Goal: Use online tool/utility: Utilize a website feature to perform a specific function

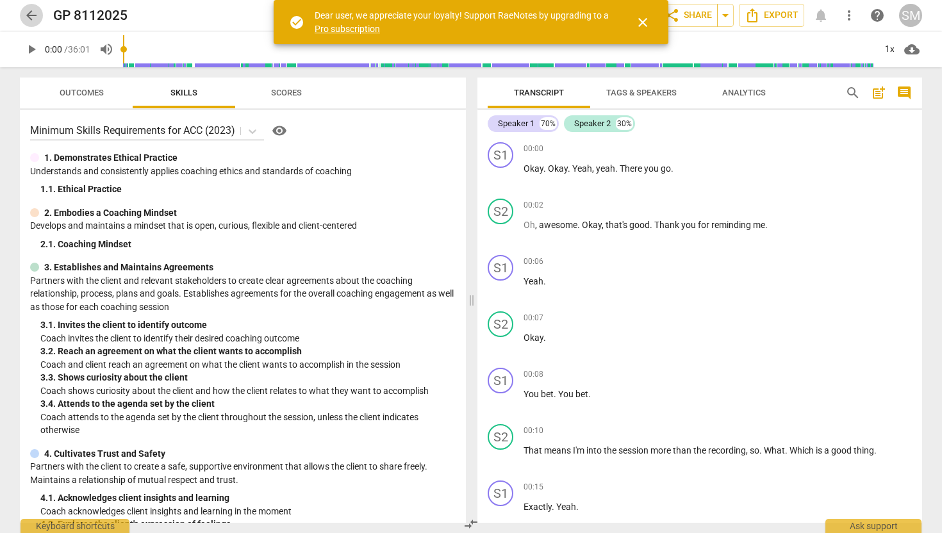
click at [26, 19] on span "arrow_back" at bounding box center [31, 15] width 15 height 15
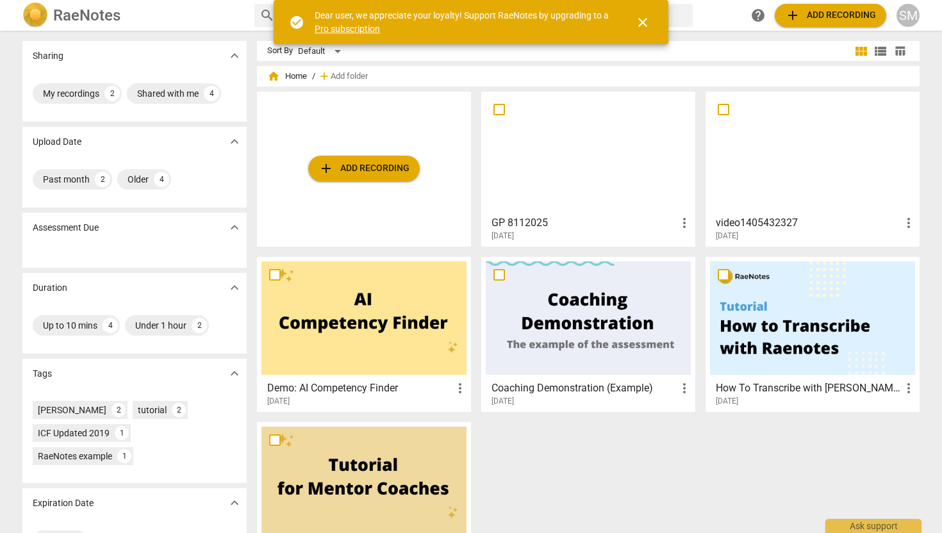
click at [786, 175] on div at bounding box center [812, 152] width 205 height 113
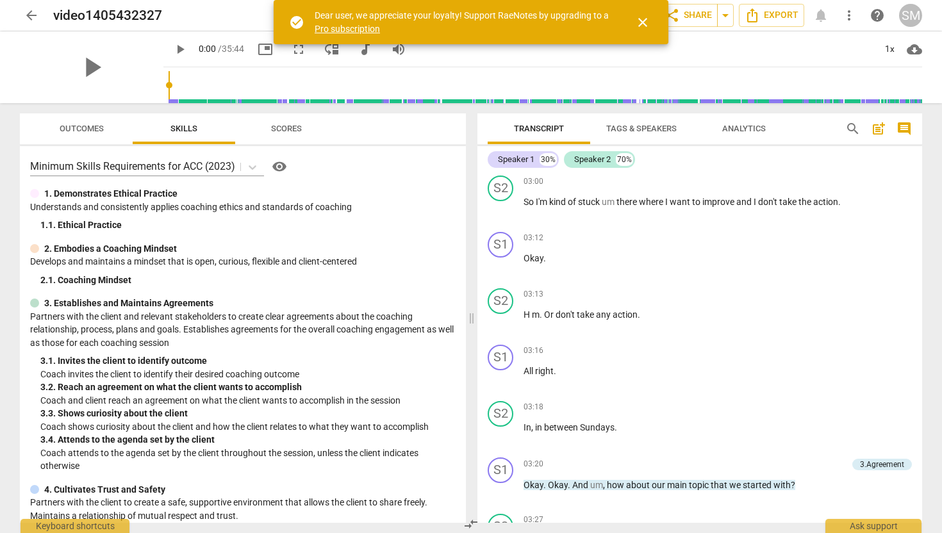
scroll to position [524, 0]
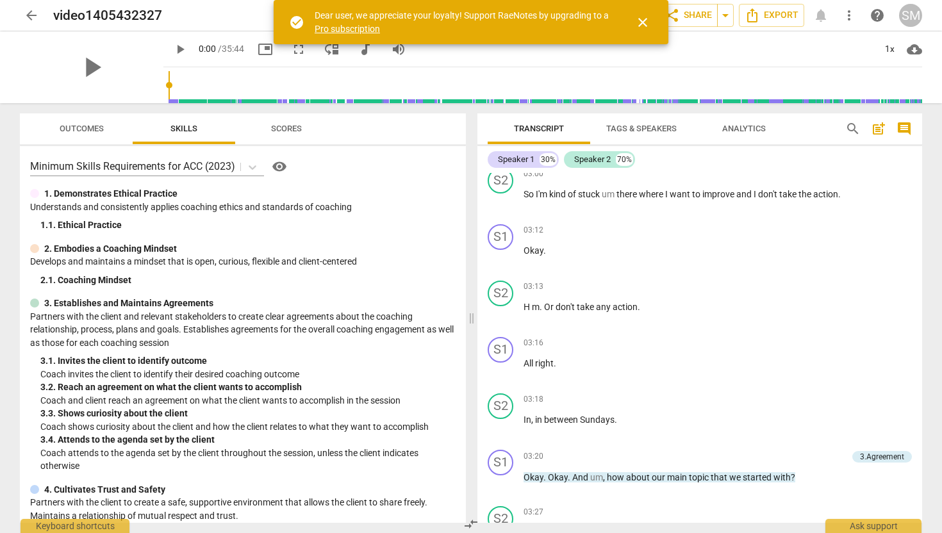
click at [752, 126] on span "Analytics" at bounding box center [744, 129] width 44 height 10
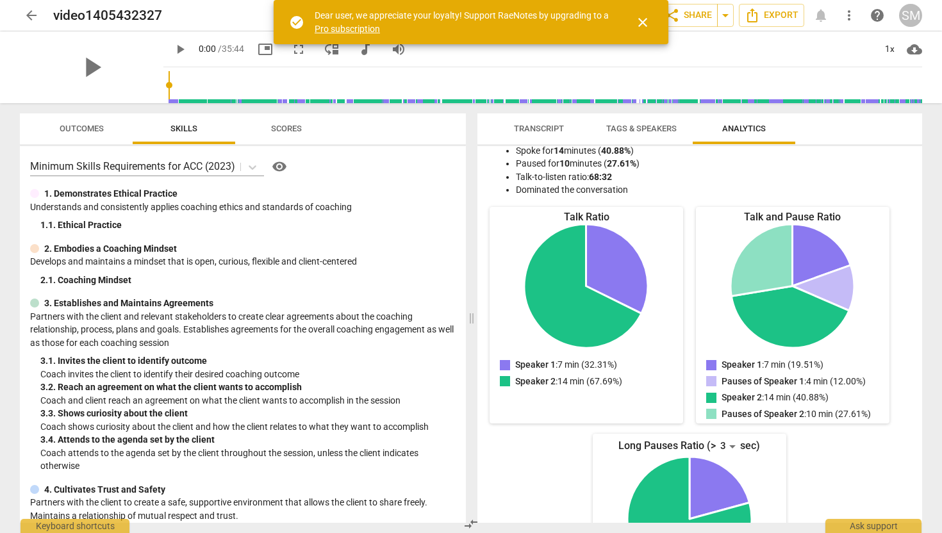
scroll to position [0, 0]
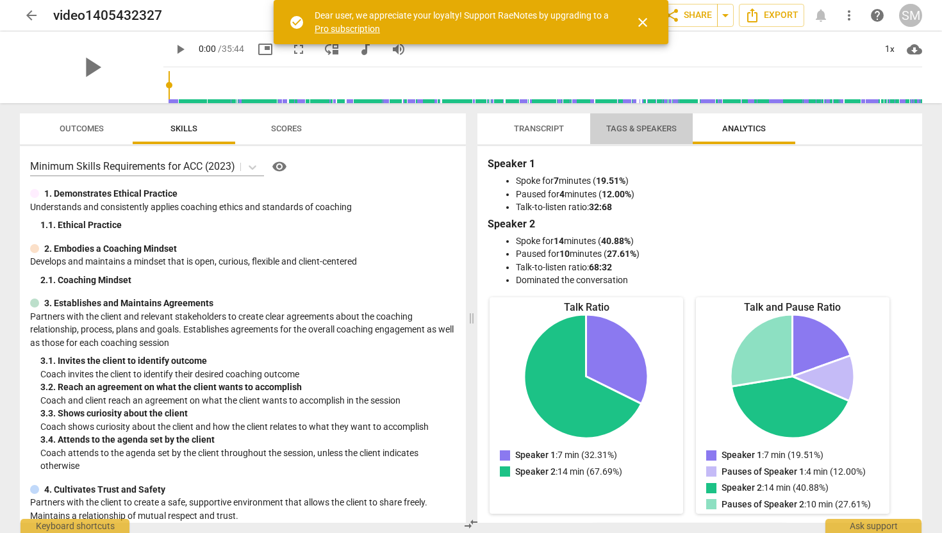
click at [631, 129] on span "Tags & Speakers" at bounding box center [641, 129] width 70 height 10
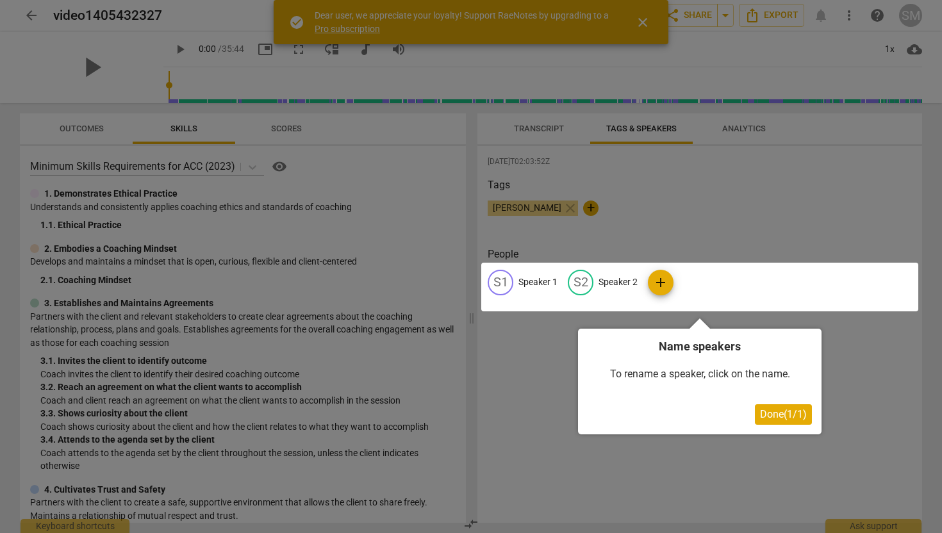
click at [545, 127] on div at bounding box center [471, 266] width 942 height 533
click at [798, 414] on span "Done ( 1 / 1 )" at bounding box center [783, 414] width 47 height 12
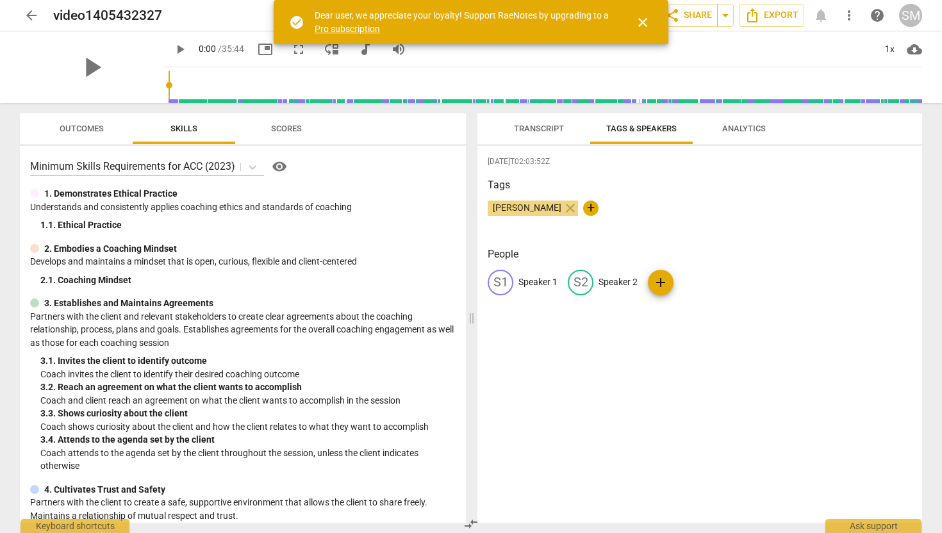
click at [535, 126] on span "Transcript" at bounding box center [539, 129] width 50 height 10
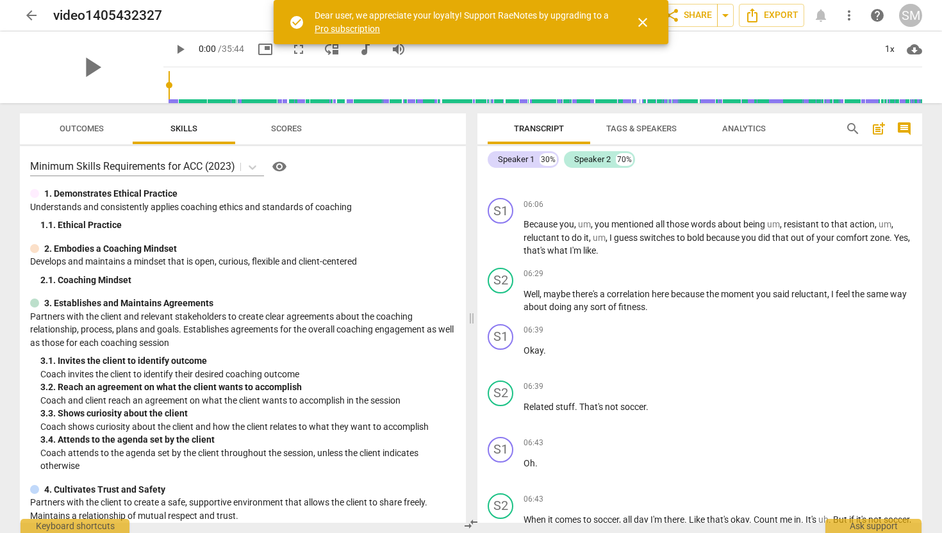
scroll to position [1543, 0]
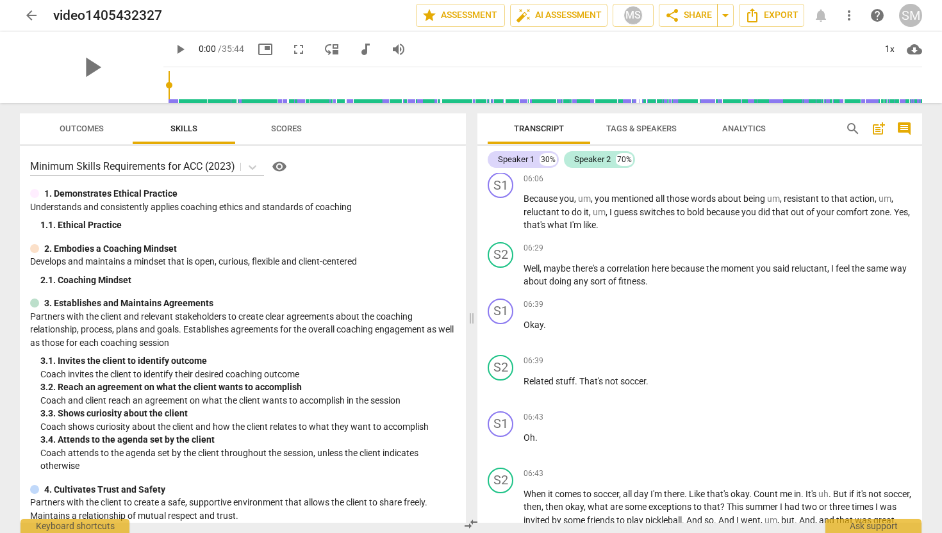
click at [284, 128] on span "Scores" at bounding box center [286, 129] width 31 height 10
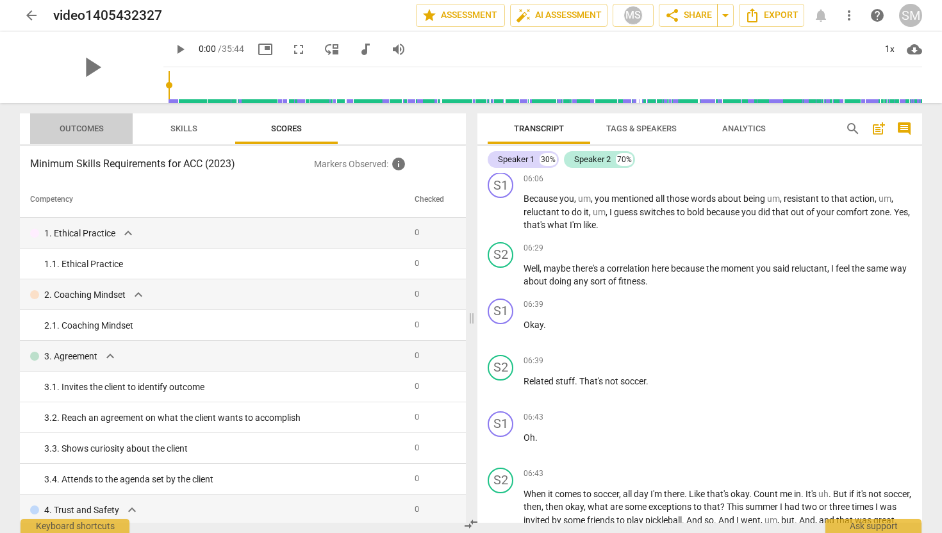
click at [93, 129] on span "Outcomes" at bounding box center [82, 129] width 44 height 10
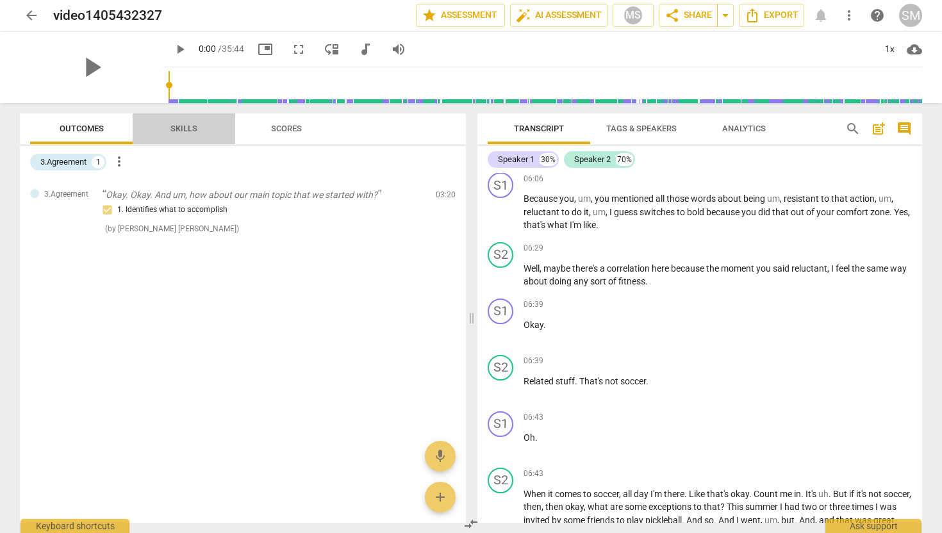
click at [188, 125] on span "Skills" at bounding box center [183, 129] width 27 height 10
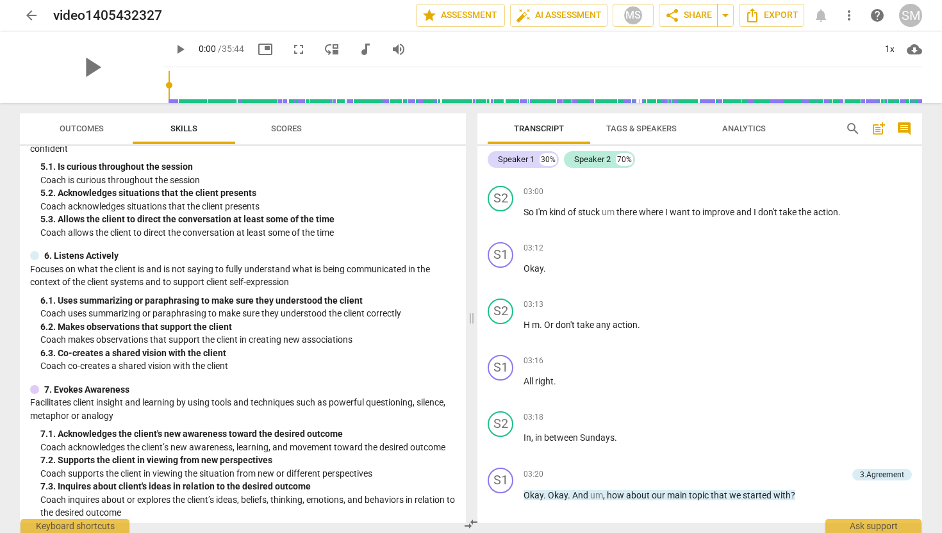
scroll to position [531, 0]
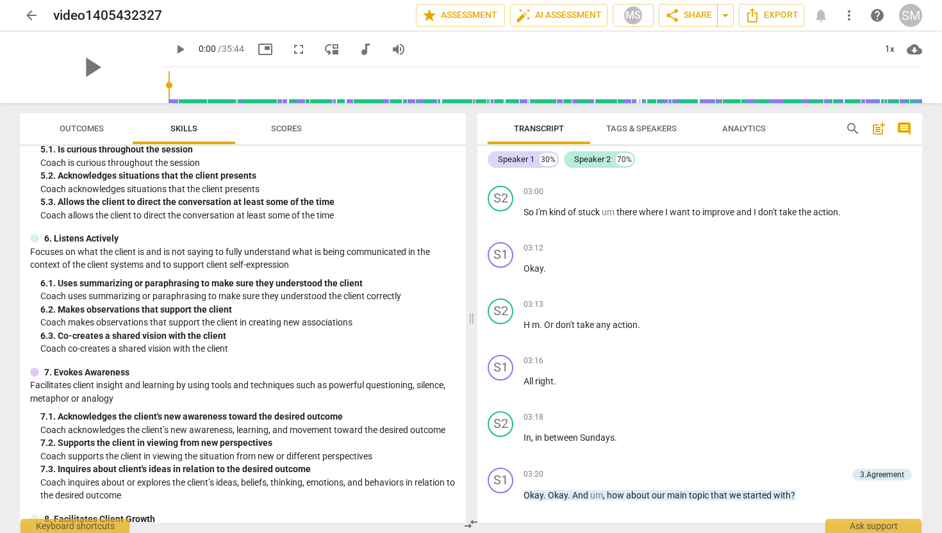
click at [282, 126] on span "Scores" at bounding box center [286, 129] width 31 height 10
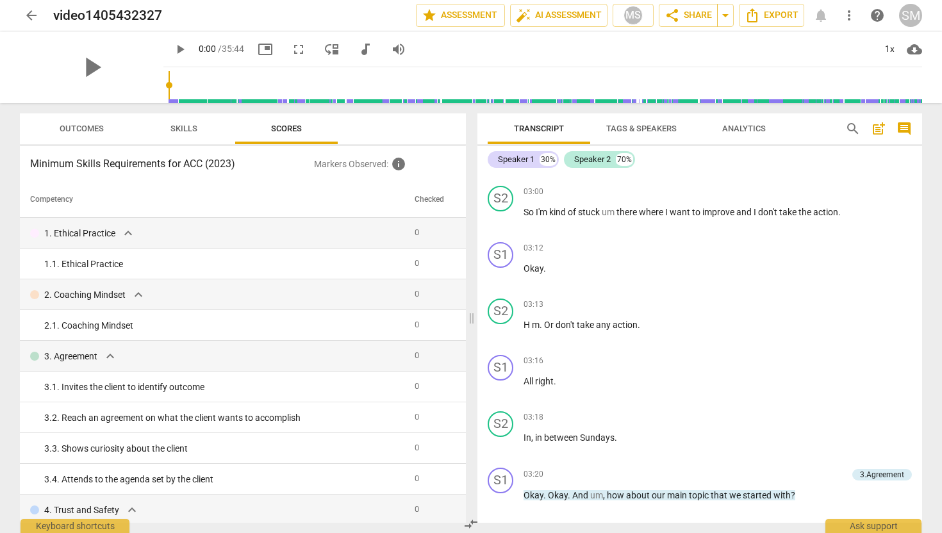
click at [182, 131] on span "Skills" at bounding box center [183, 129] width 27 height 10
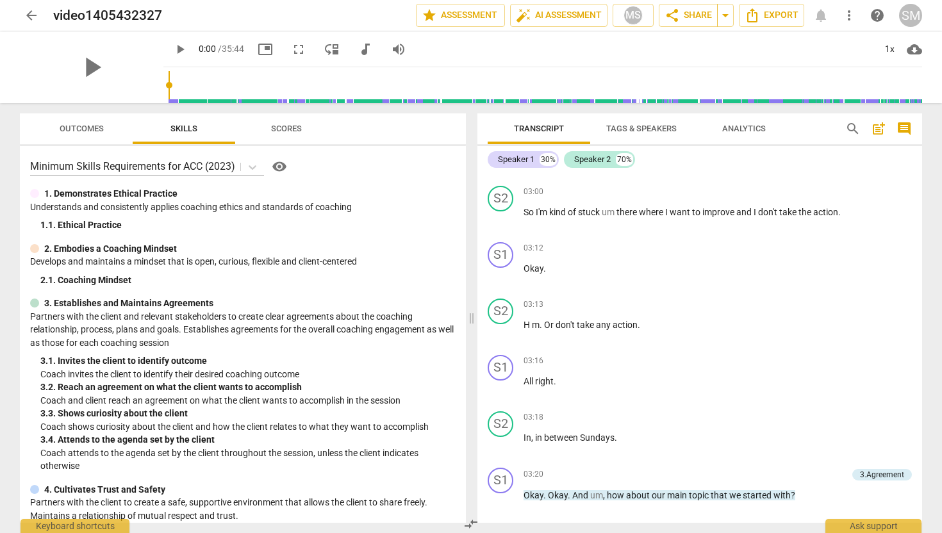
click at [81, 116] on button "Outcomes" at bounding box center [81, 128] width 103 height 31
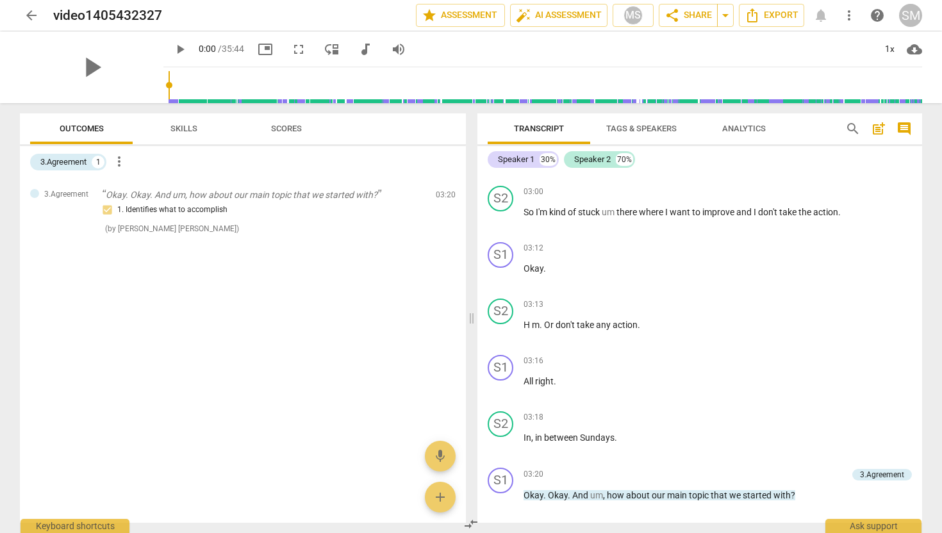
click at [641, 129] on span "Tags & Speakers" at bounding box center [641, 129] width 70 height 10
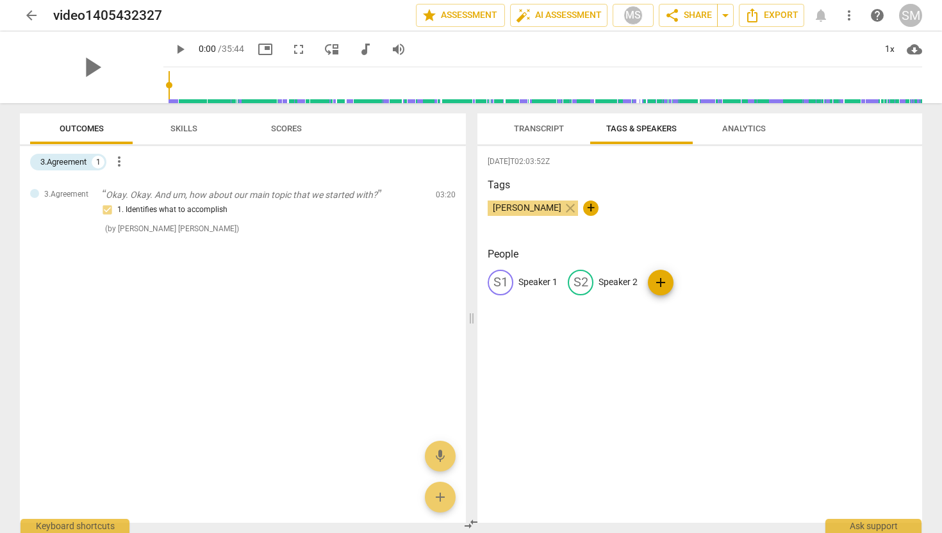
click at [731, 128] on span "Analytics" at bounding box center [744, 129] width 44 height 10
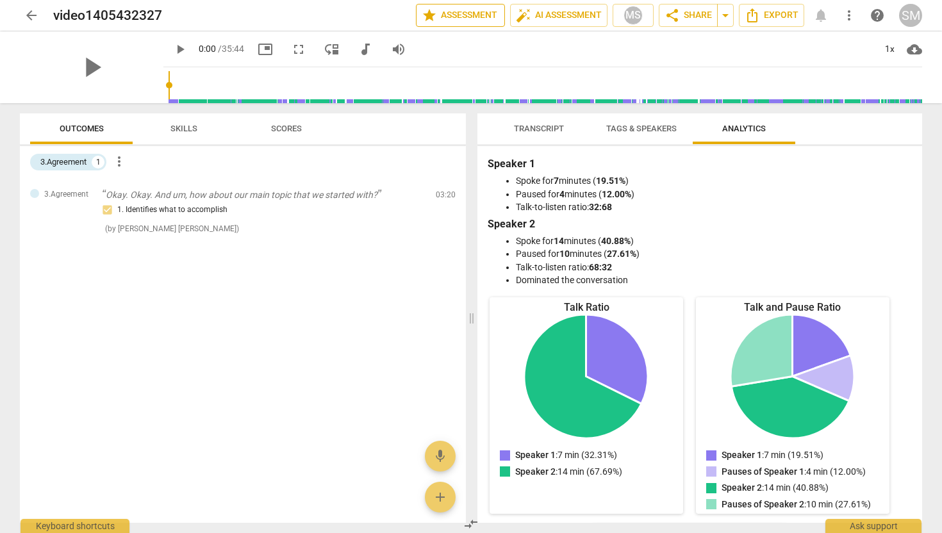
click at [485, 20] on span "star Assessment" at bounding box center [461, 15] width 78 height 15
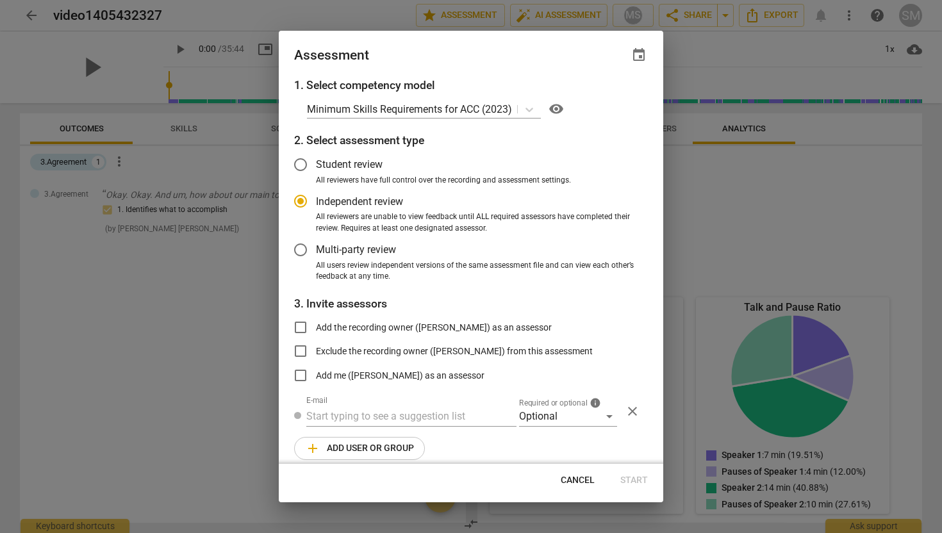
click at [567, 476] on span "Cancel" at bounding box center [578, 480] width 34 height 13
radio input "false"
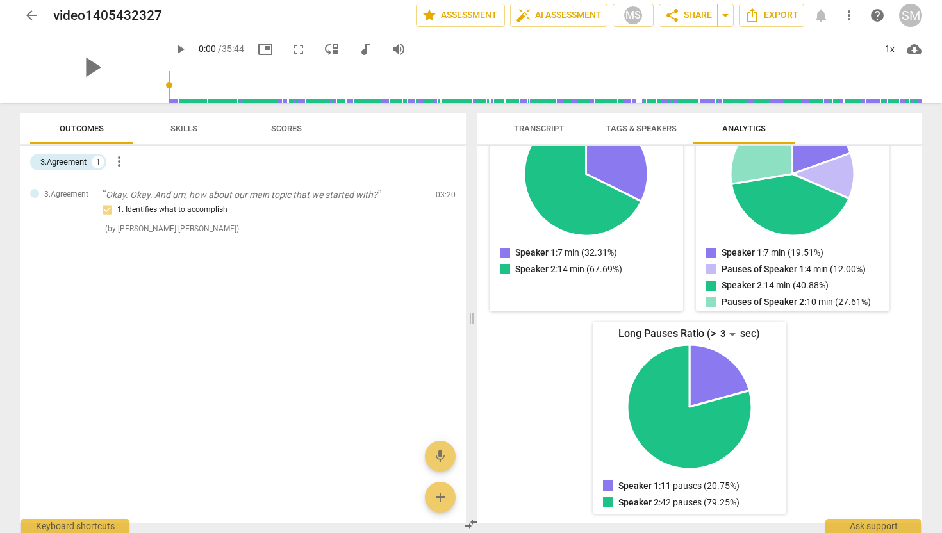
scroll to position [0, 0]
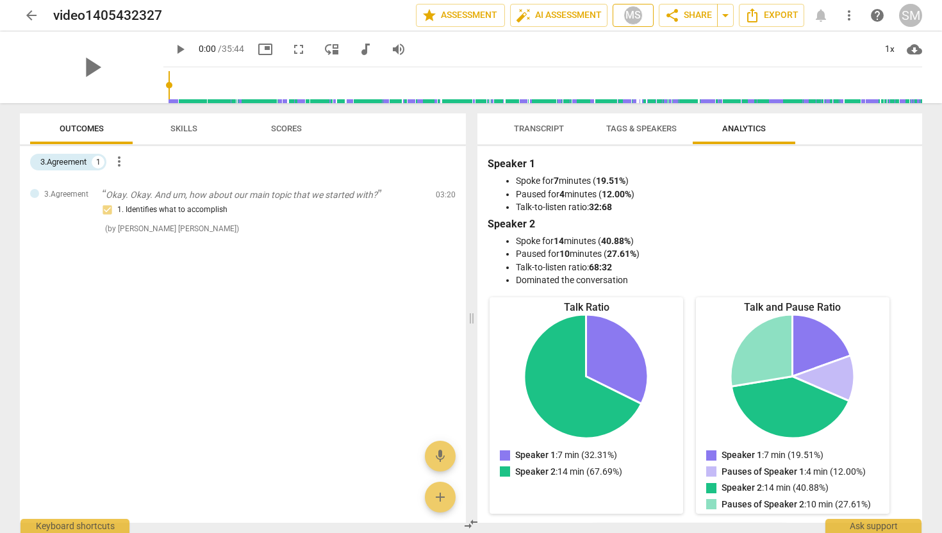
click at [624, 12] on div "MS" at bounding box center [633, 15] width 19 height 19
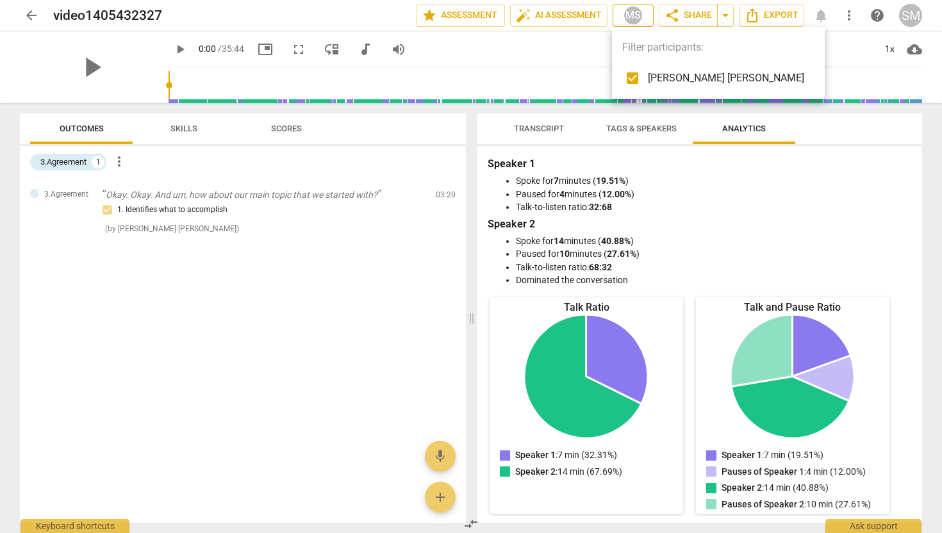
click at [624, 12] on div at bounding box center [471, 266] width 942 height 533
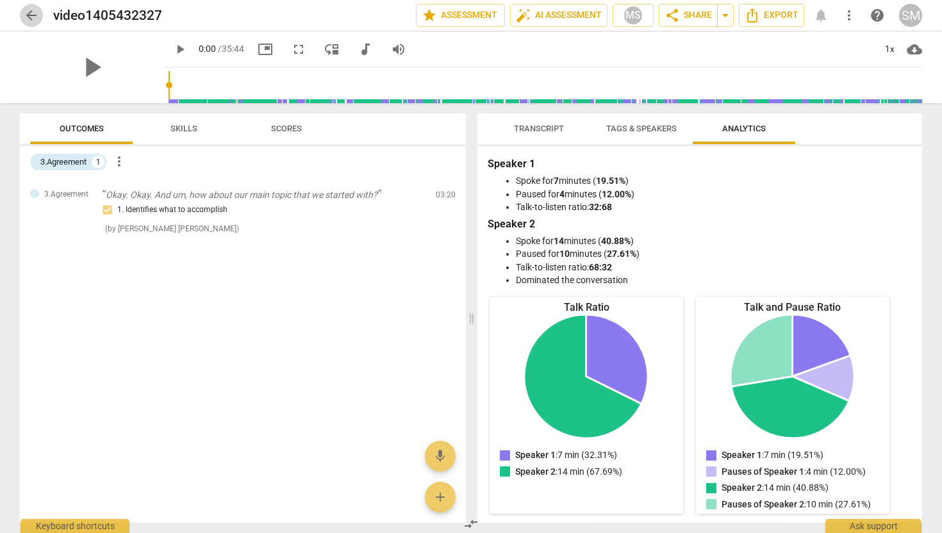
click at [32, 15] on span "arrow_back" at bounding box center [31, 15] width 15 height 15
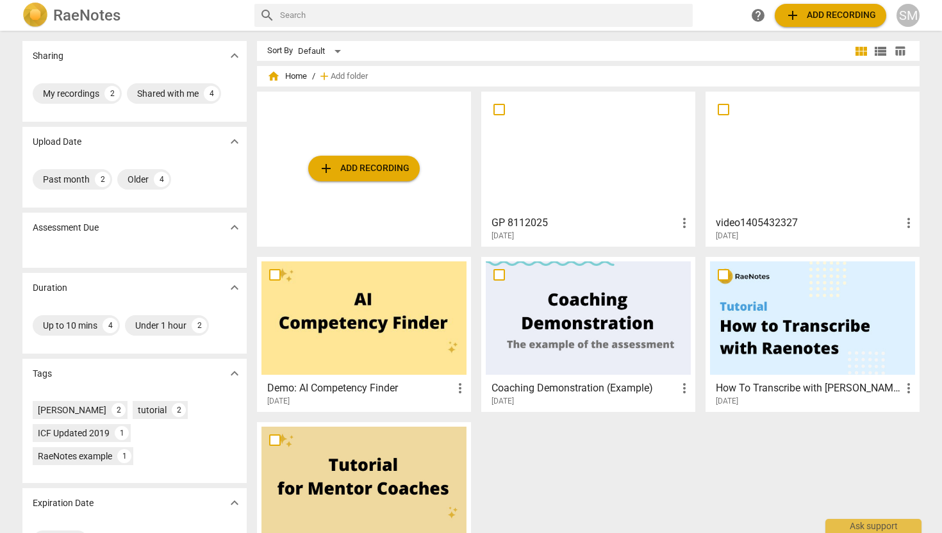
click at [507, 126] on div at bounding box center [588, 152] width 205 height 113
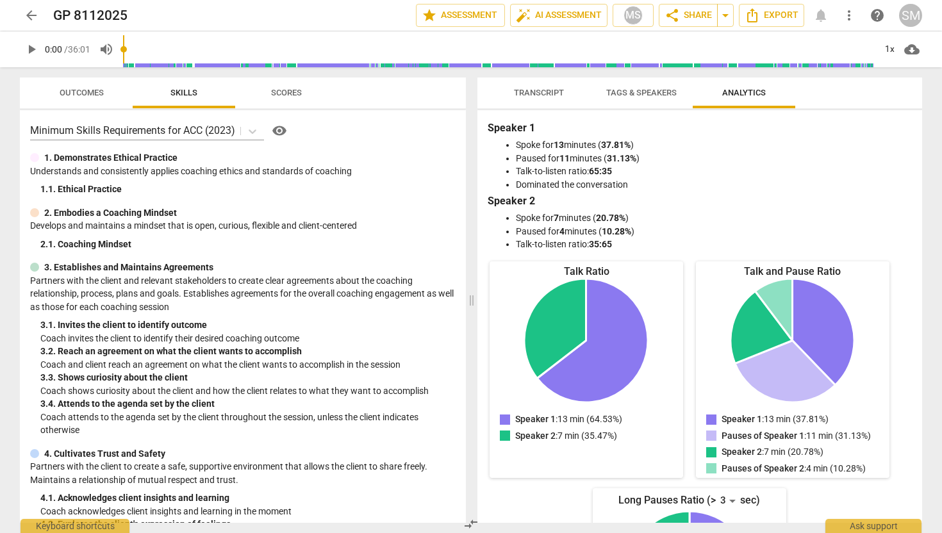
click at [528, 97] on span "Transcript" at bounding box center [539, 93] width 81 height 17
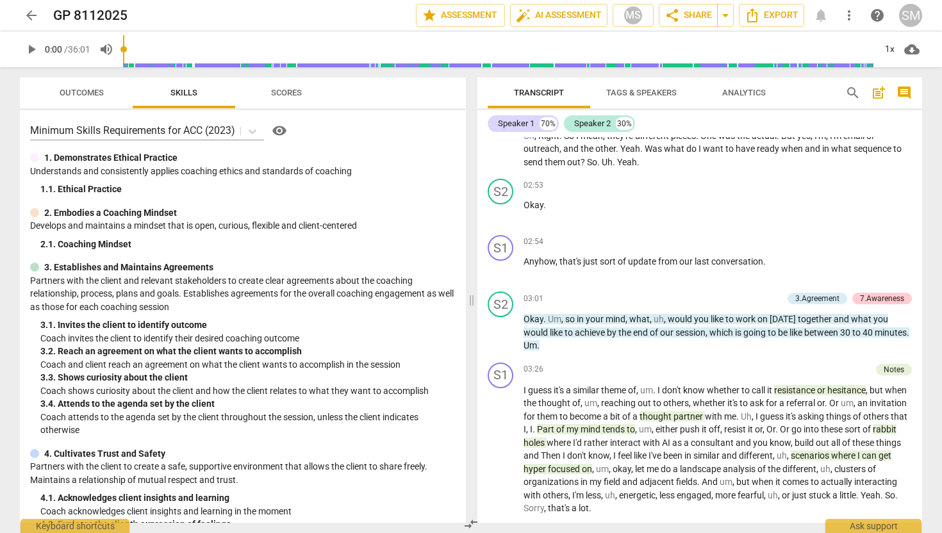
scroll to position [889, 0]
click at [278, 92] on span "Scores" at bounding box center [286, 93] width 31 height 10
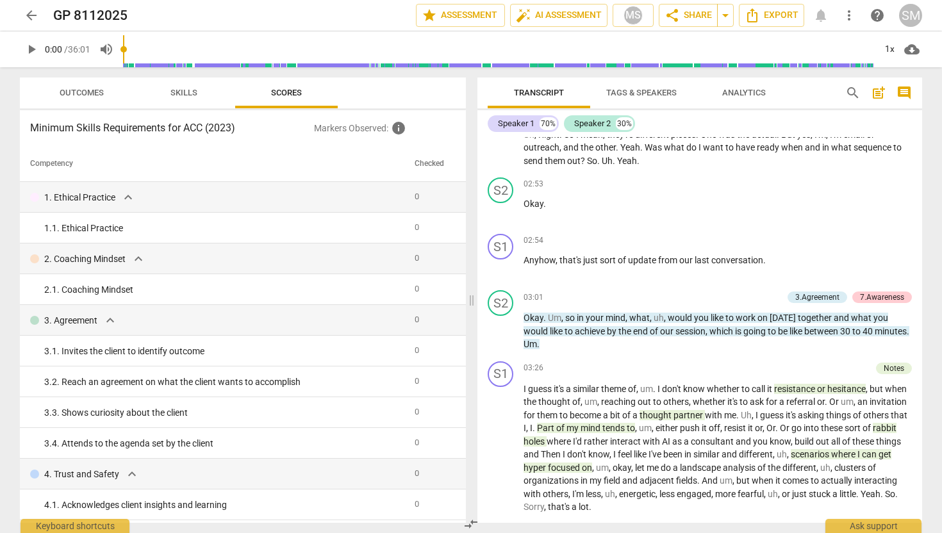
click at [88, 90] on span "Outcomes" at bounding box center [82, 93] width 44 height 10
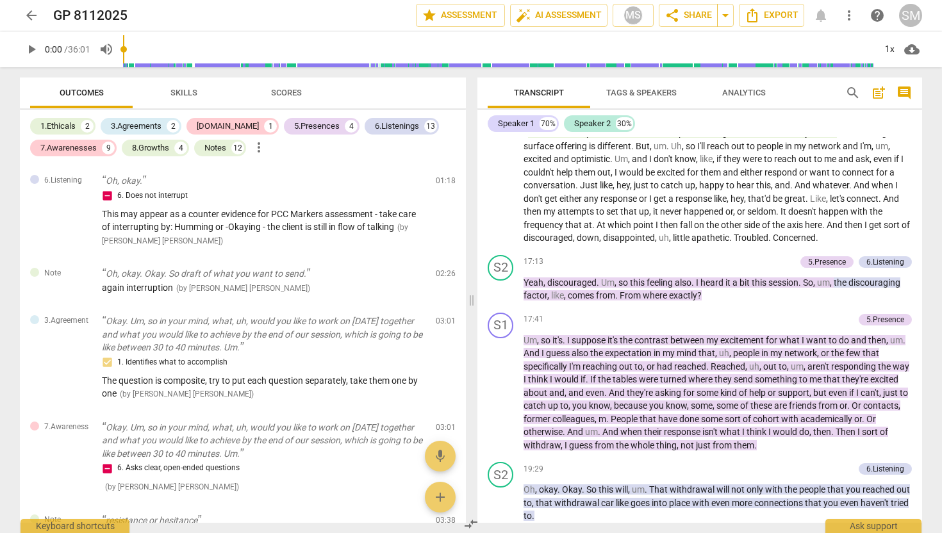
scroll to position [4024, 0]
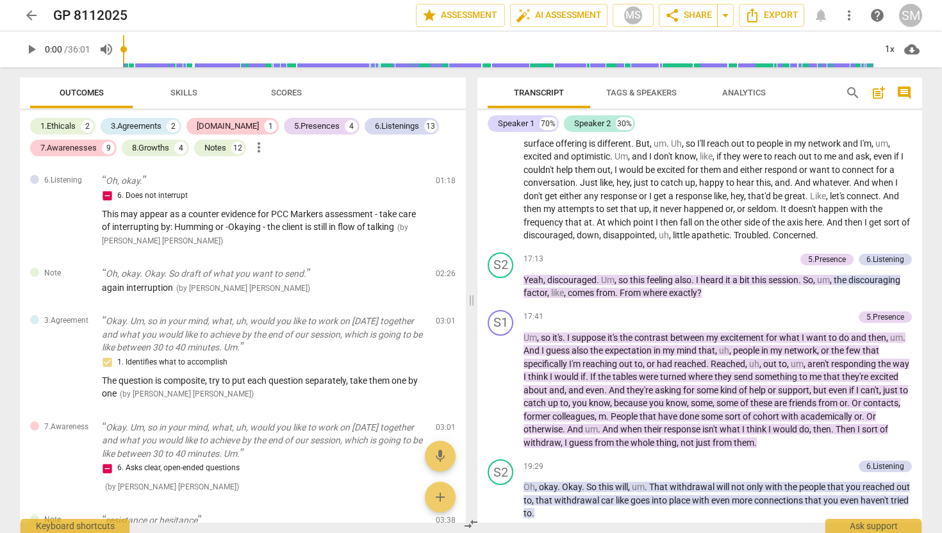
click at [904, 89] on span "comment" at bounding box center [904, 92] width 15 height 15
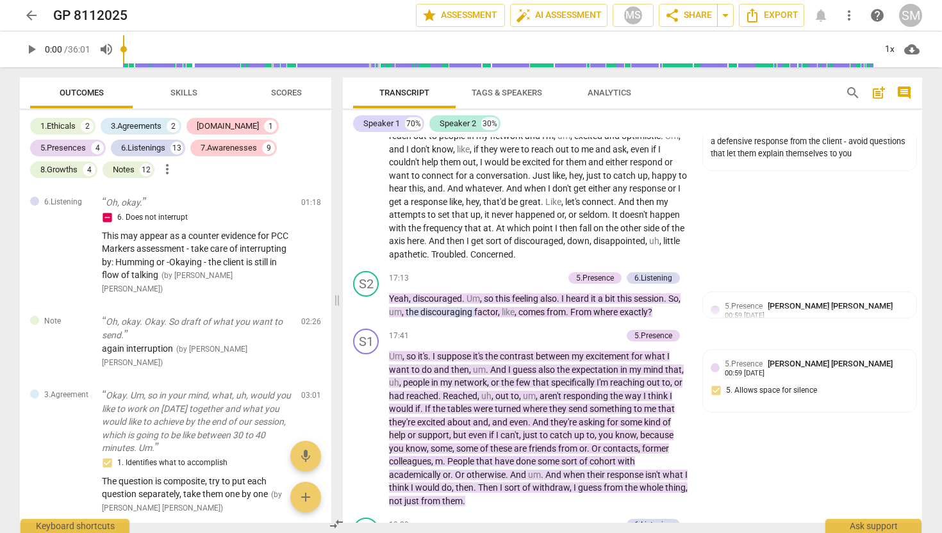
click at [26, 16] on span "arrow_back" at bounding box center [31, 15] width 15 height 15
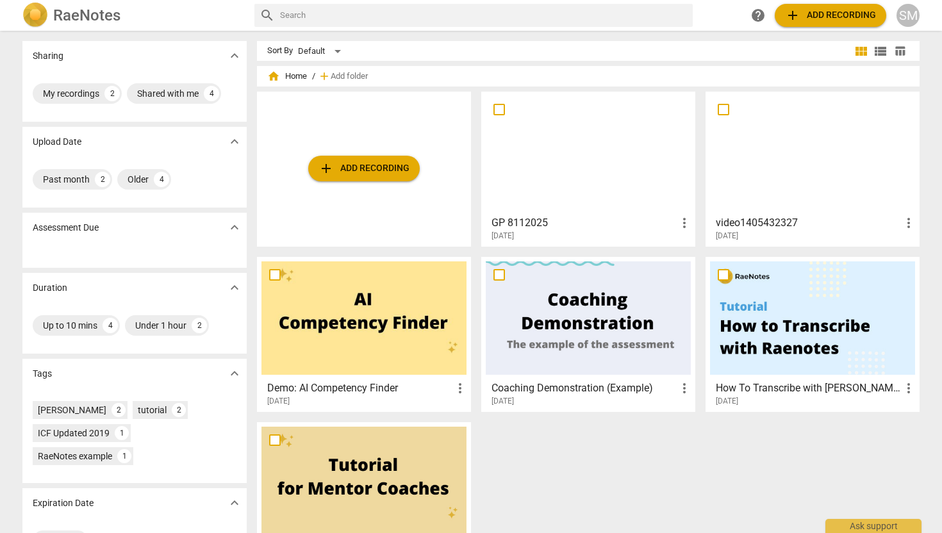
click at [788, 135] on div at bounding box center [812, 152] width 205 height 113
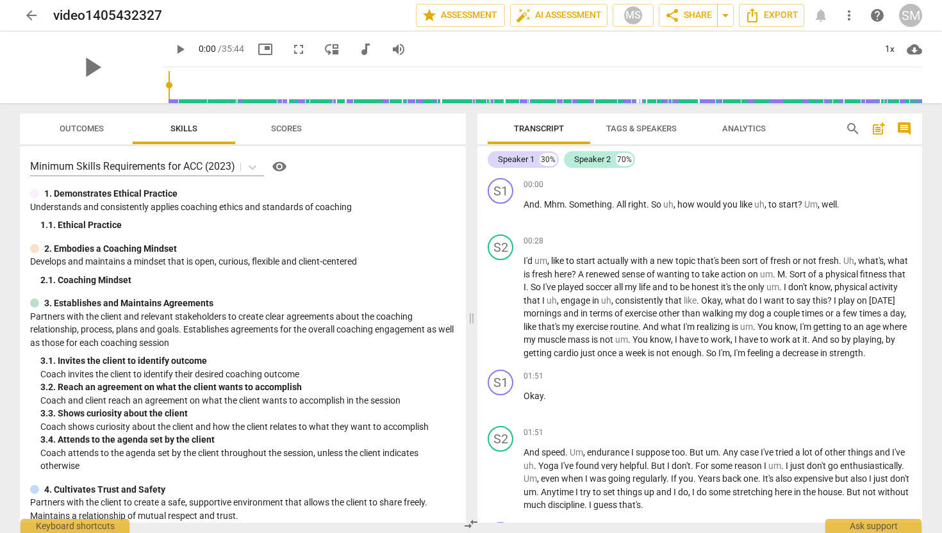
click at [903, 125] on span "comment" at bounding box center [904, 128] width 15 height 15
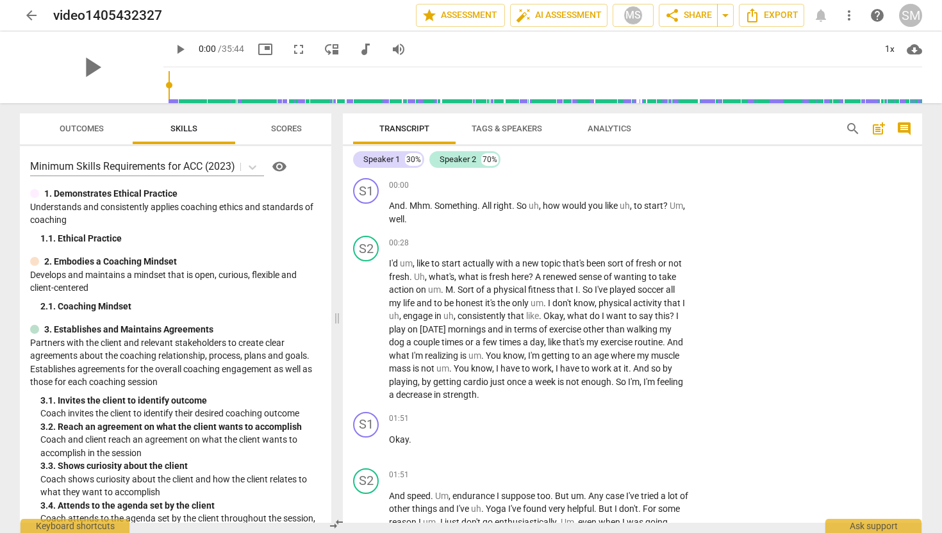
click at [905, 129] on span "comment" at bounding box center [904, 128] width 15 height 15
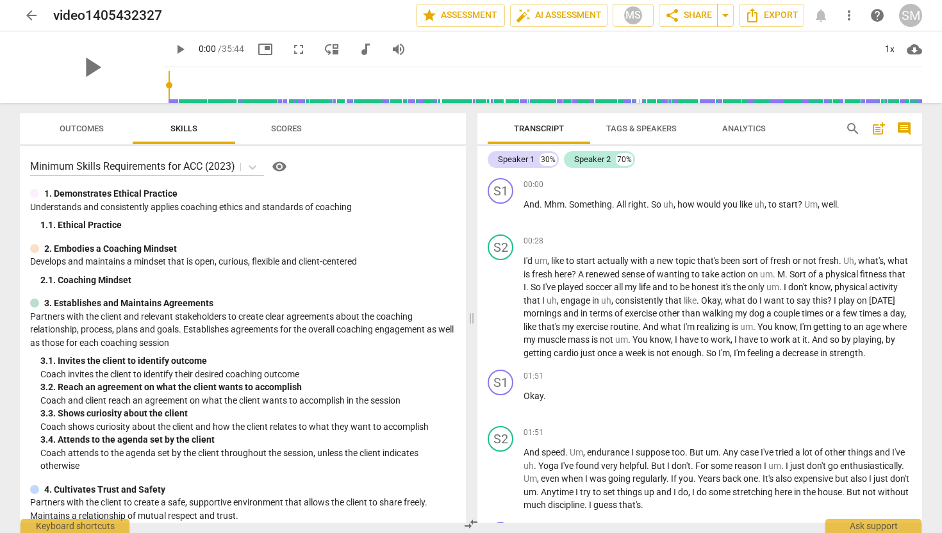
click at [905, 129] on span "comment" at bounding box center [904, 128] width 15 height 15
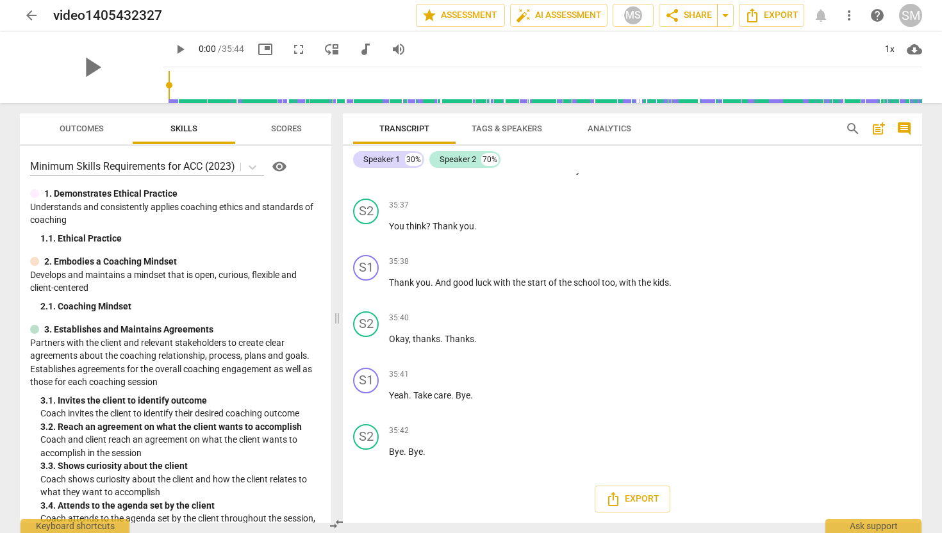
scroll to position [11506, 0]
click at [29, 12] on span "arrow_back" at bounding box center [31, 15] width 15 height 15
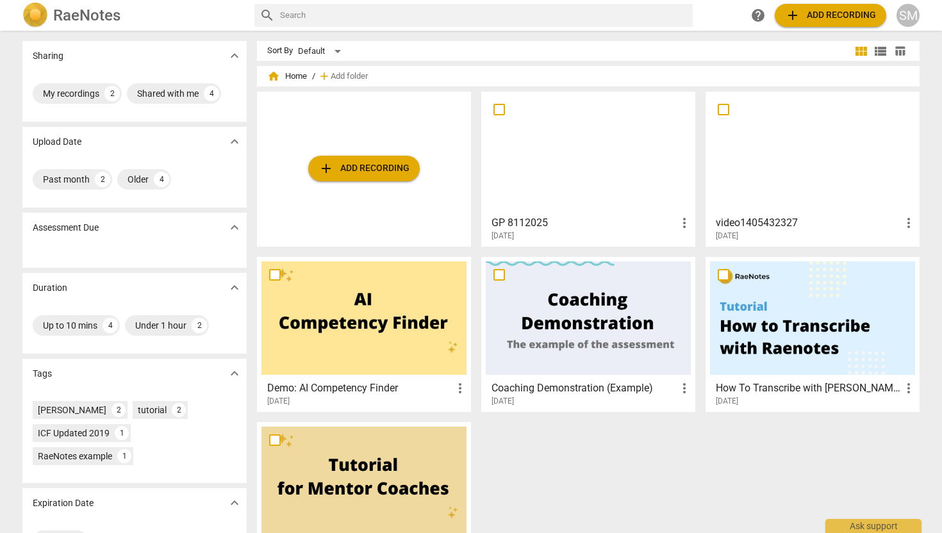
click at [616, 151] on div at bounding box center [588, 152] width 205 height 113
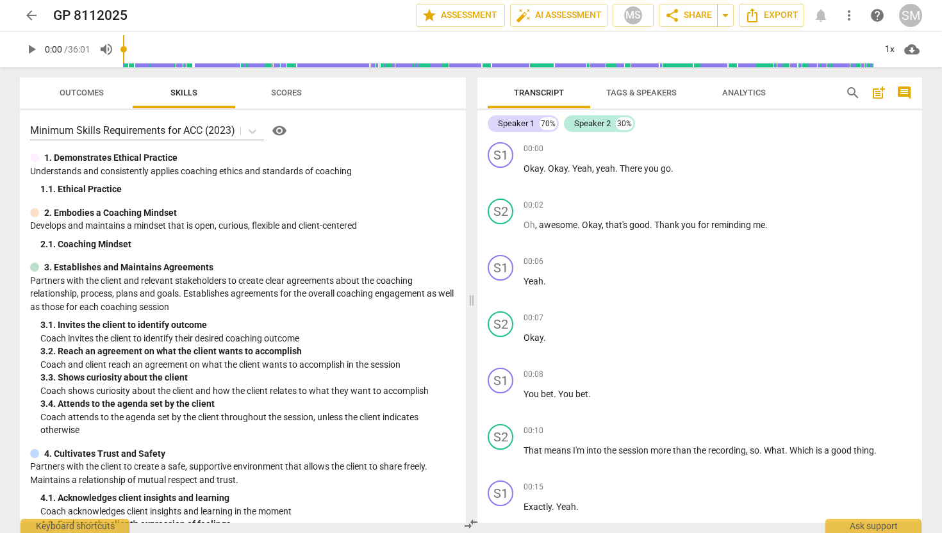
click at [905, 92] on span "comment" at bounding box center [904, 92] width 15 height 15
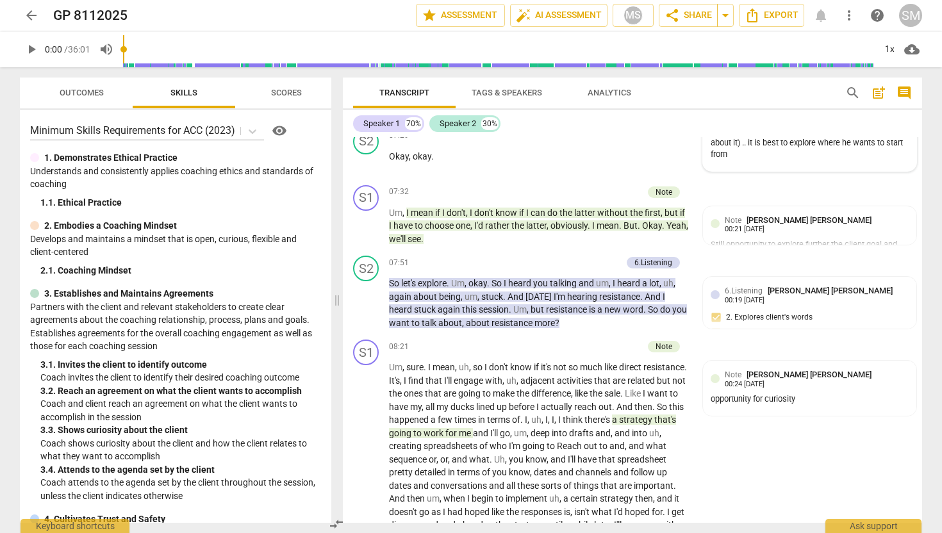
scroll to position [1972, 0]
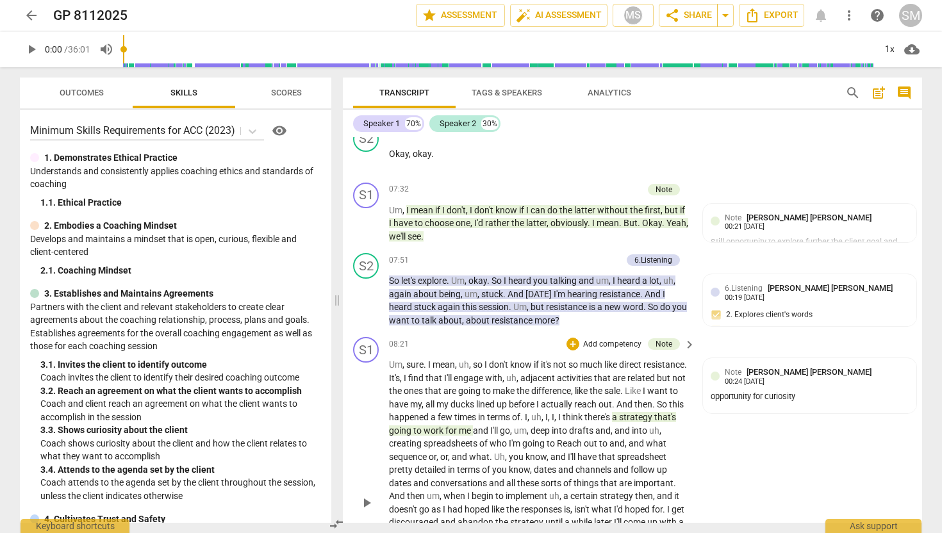
click at [825, 440] on div "S1 play_arrow pause 08:21 + Add competency Note keyboard_arrow_right Um , sure …" at bounding box center [632, 492] width 579 height 320
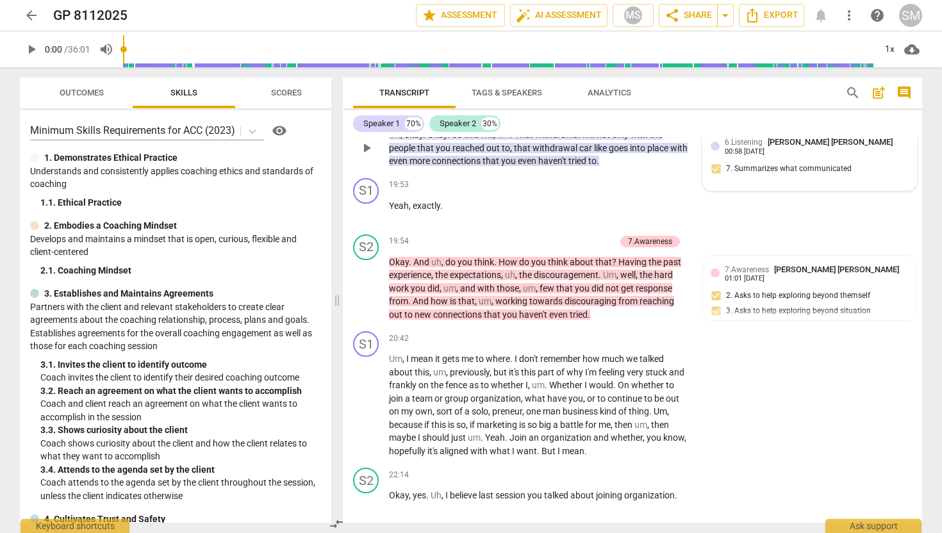
scroll to position [4719, 0]
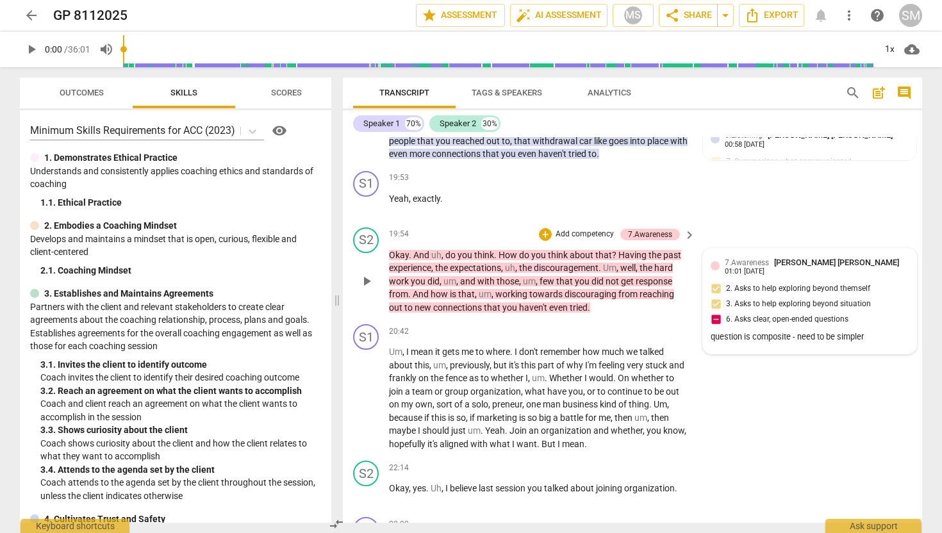
click at [715, 318] on div "7.Awareness [PERSON_NAME] [PERSON_NAME] 01:01 [DATE] 2. Asks to help exploring …" at bounding box center [810, 301] width 198 height 90
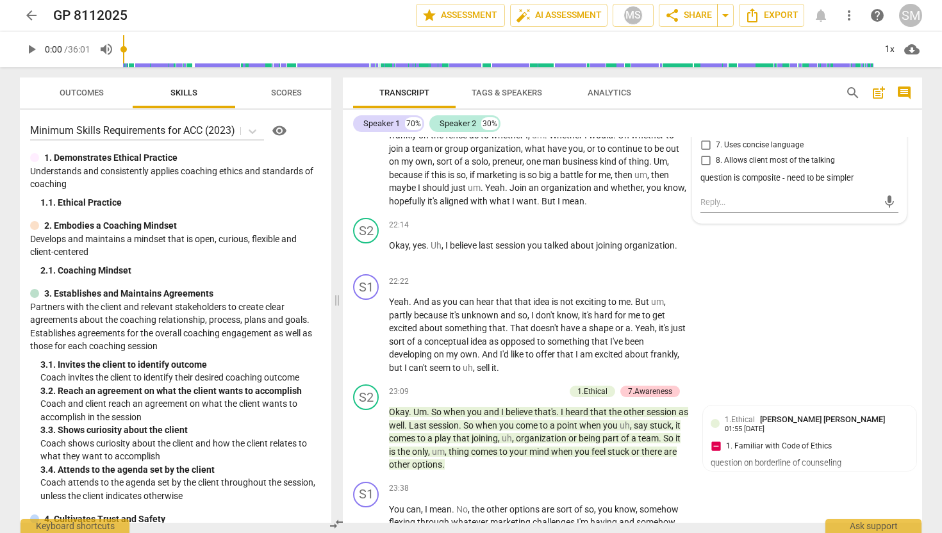
scroll to position [5010, 0]
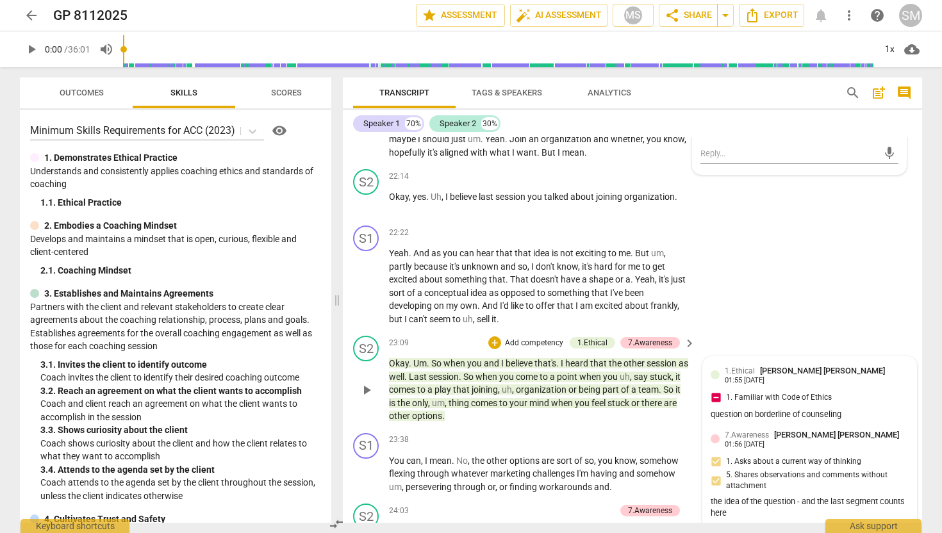
click at [848, 387] on div "1.Ethical [PERSON_NAME] [PERSON_NAME] 01:55 [DATE] 1. Familiar with Code of Eth…" at bounding box center [810, 394] width 198 height 59
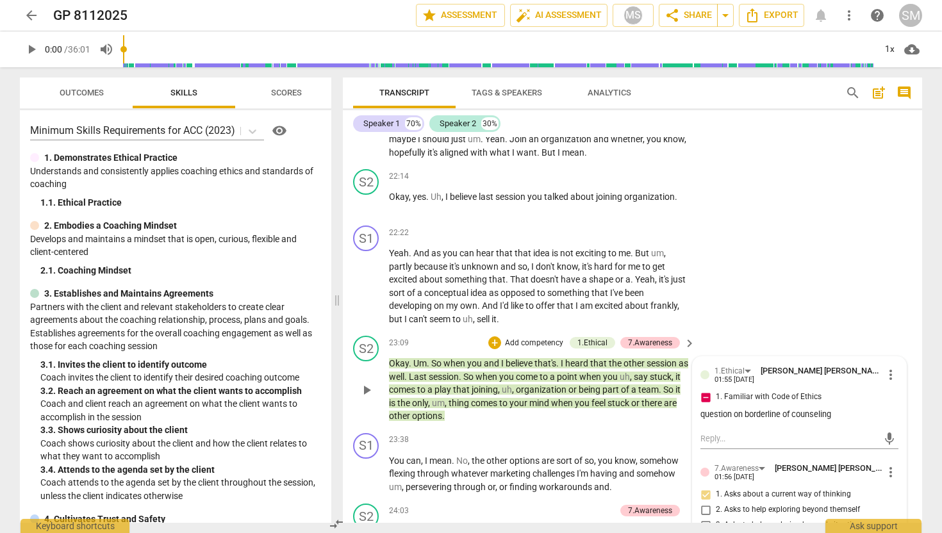
click at [848, 387] on div "1.Ethical [PERSON_NAME] [PERSON_NAME] 01:55 [DATE] more_vert 1. Familiar with C…" at bounding box center [799, 394] width 198 height 59
click at [837, 424] on div "1.Ethical [PERSON_NAME] [PERSON_NAME] 01:55 [DATE] more_vert 1. Familiar with C…" at bounding box center [799, 394] width 198 height 59
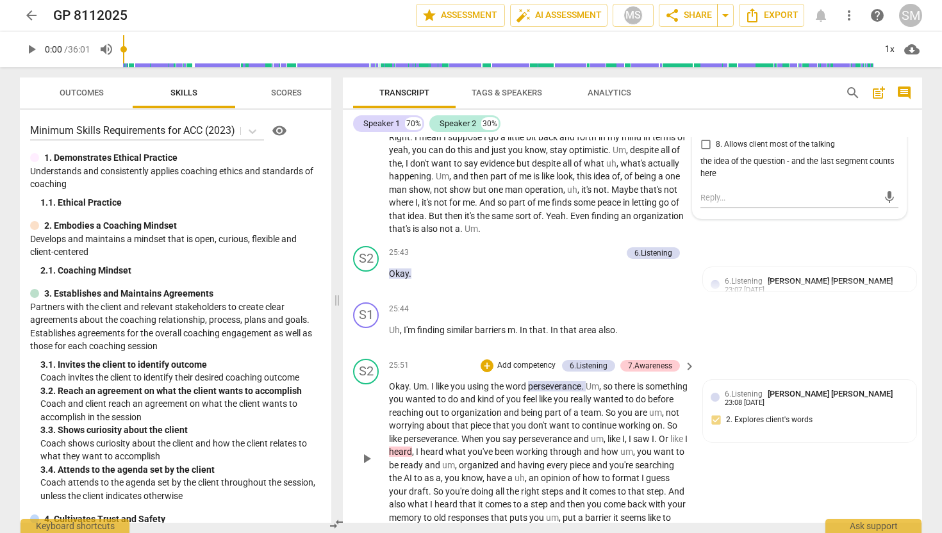
scroll to position [5516, 0]
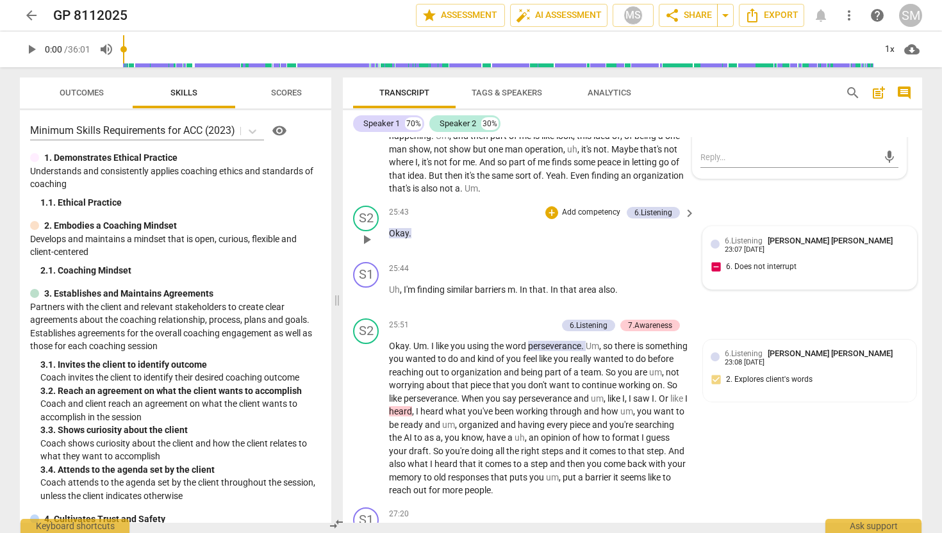
click at [790, 248] on div "6.Listening [PERSON_NAME] [PERSON_NAME] 23:07 [DATE]" at bounding box center [817, 245] width 184 height 20
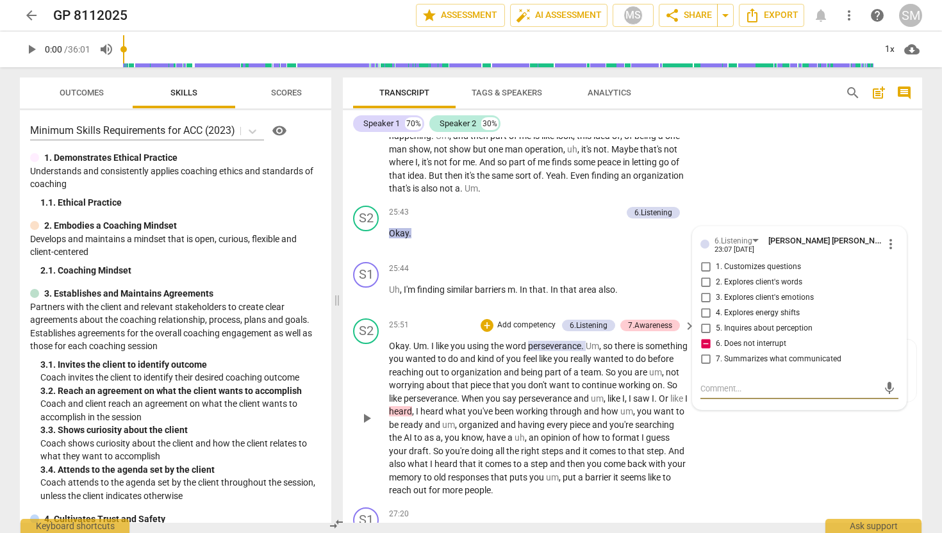
click at [725, 437] on div "S2 play_arrow pause 25:51 + Add competency 6.Listening 7.Awareness keyboard_arr…" at bounding box center [632, 407] width 579 height 189
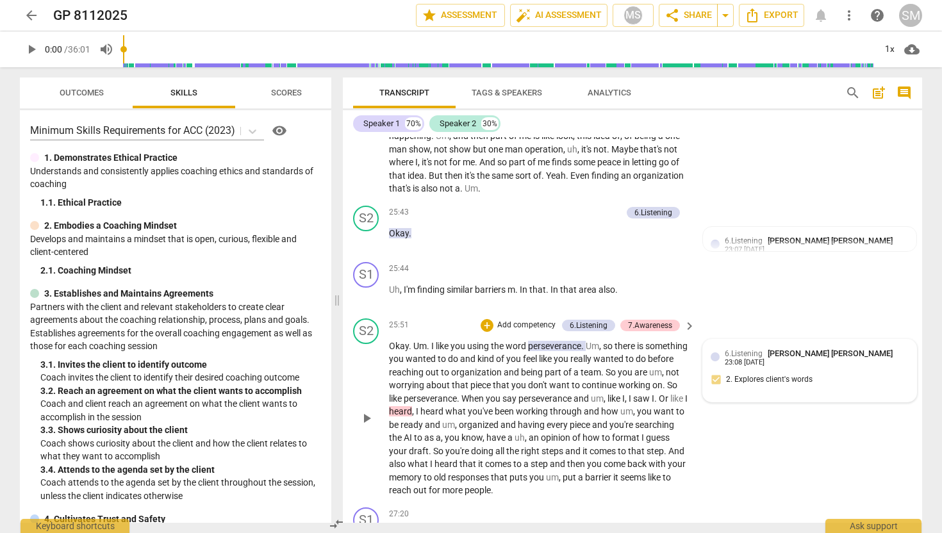
click at [827, 374] on div "6.Listening [PERSON_NAME] [PERSON_NAME] 23:08 [DATE] 2. Explores client's words" at bounding box center [810, 370] width 198 height 47
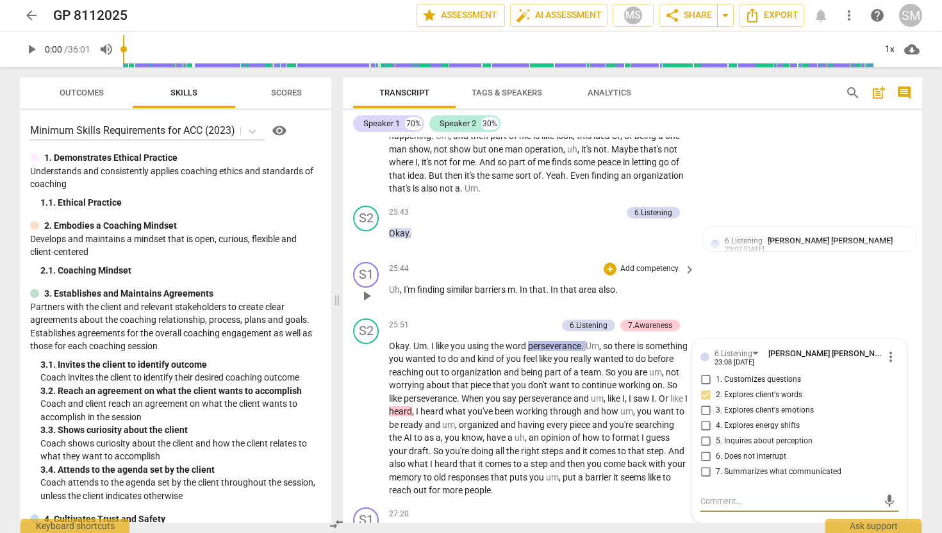
click at [835, 297] on div "S1 play_arrow pause 25:44 + Add competency keyboard_arrow_right Uh , I'm findin…" at bounding box center [632, 285] width 579 height 56
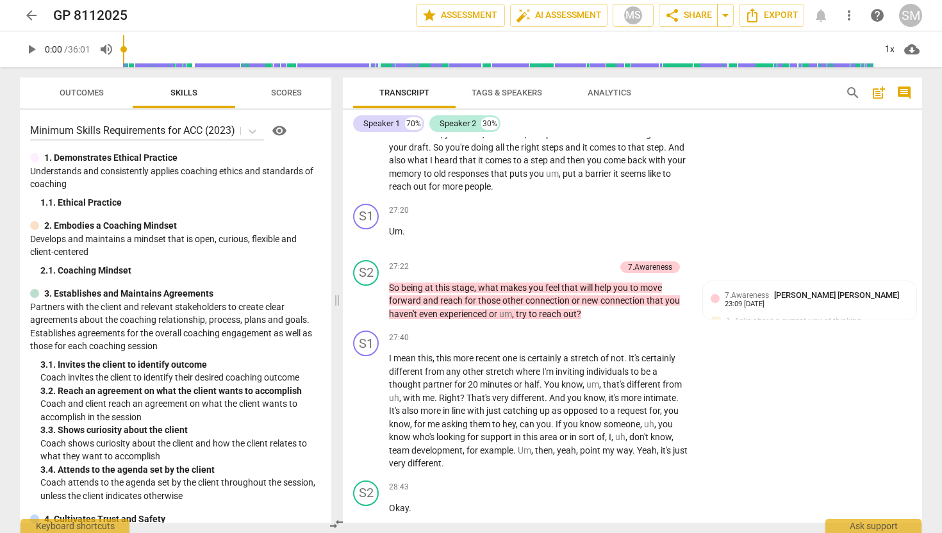
scroll to position [5826, 0]
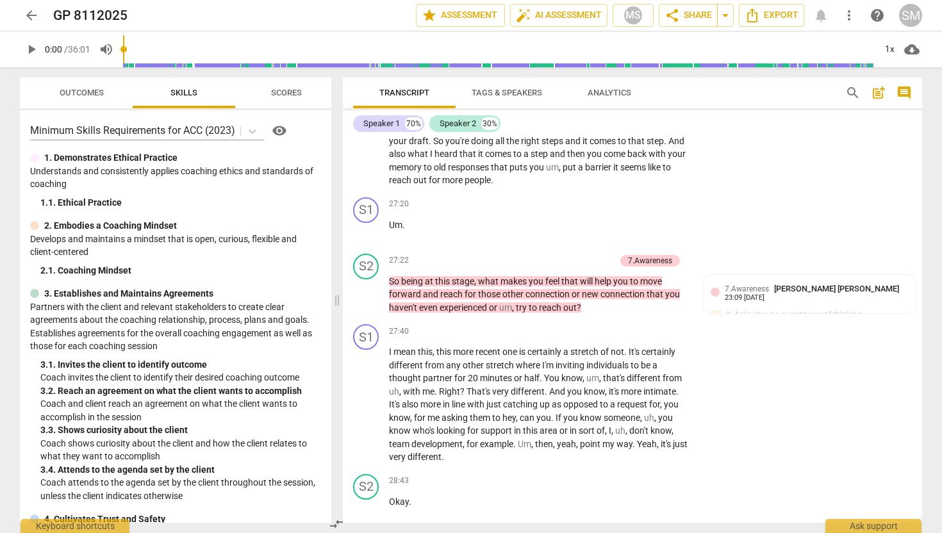
click at [291, 99] on span "Scores" at bounding box center [287, 93] width 62 height 17
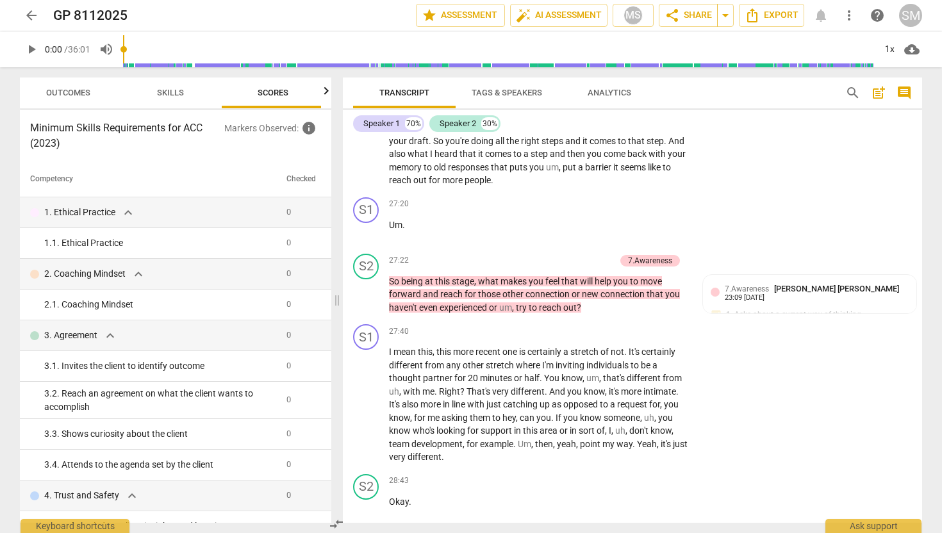
scroll to position [0, 17]
click at [306, 128] on span "info" at bounding box center [308, 127] width 15 height 15
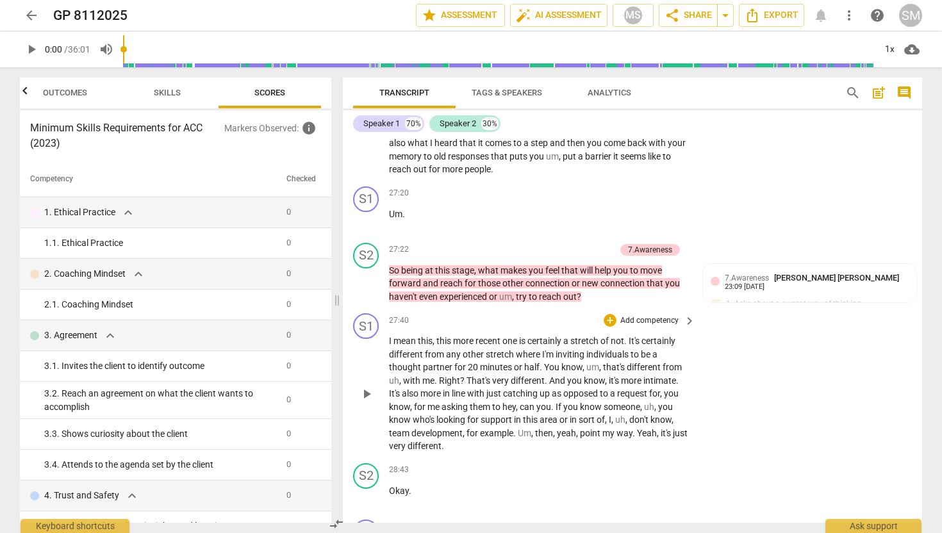
scroll to position [5839, 0]
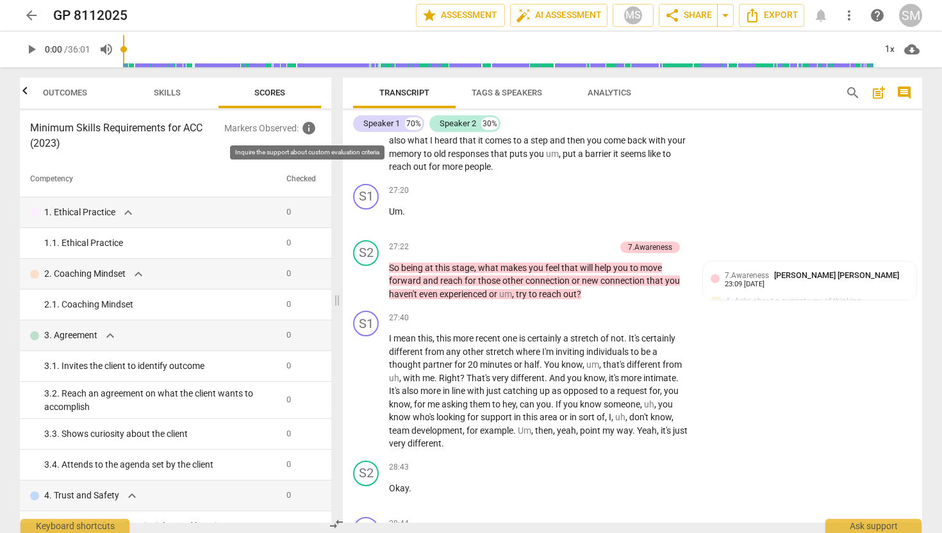
click at [308, 130] on span "info" at bounding box center [308, 127] width 15 height 15
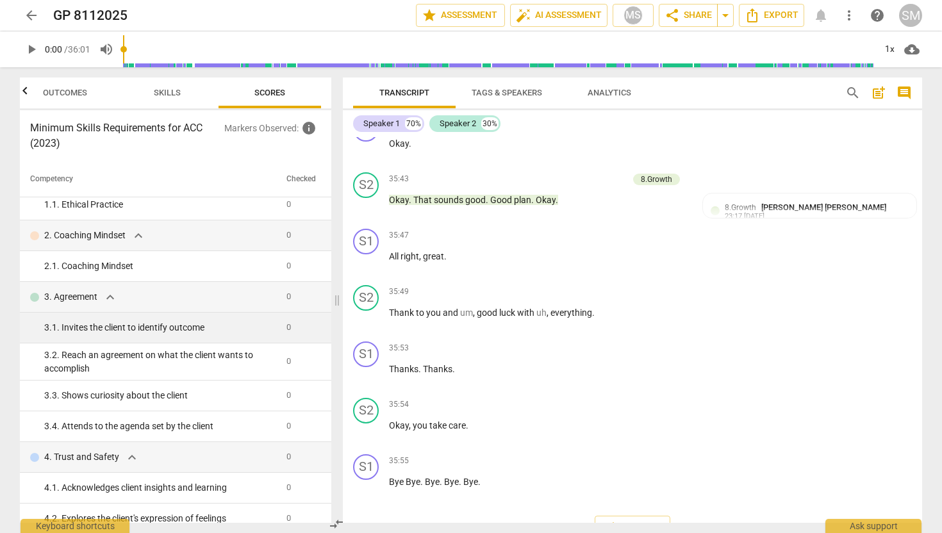
scroll to position [0, 0]
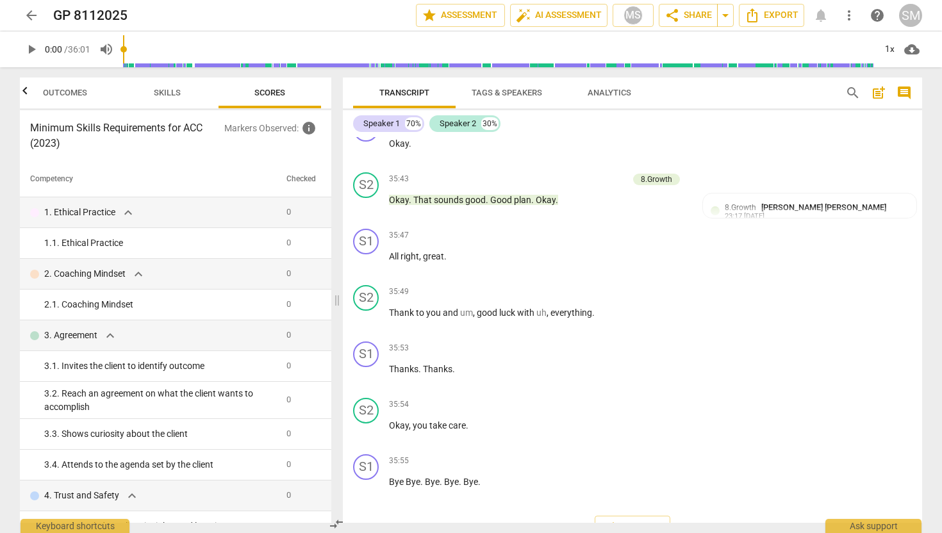
click at [29, 13] on span "arrow_back" at bounding box center [31, 15] width 15 height 15
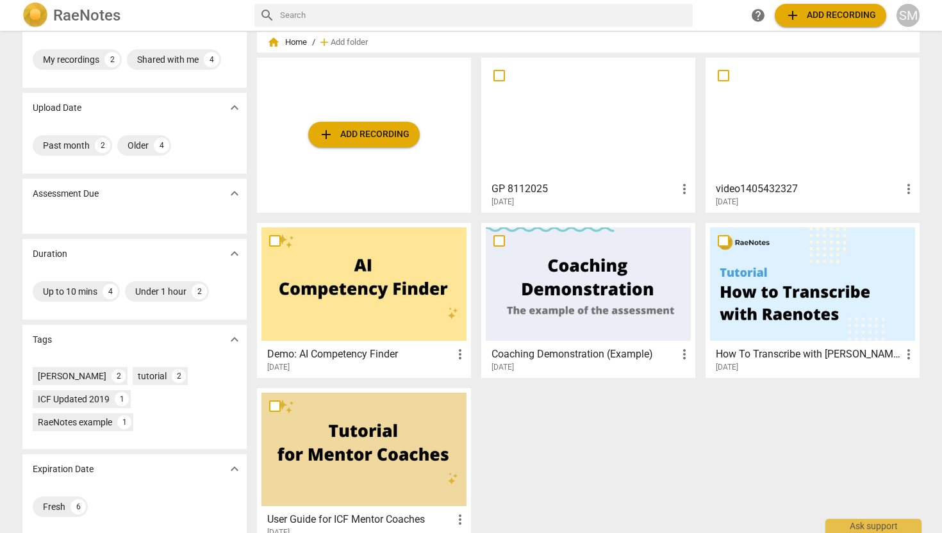
scroll to position [54, 0]
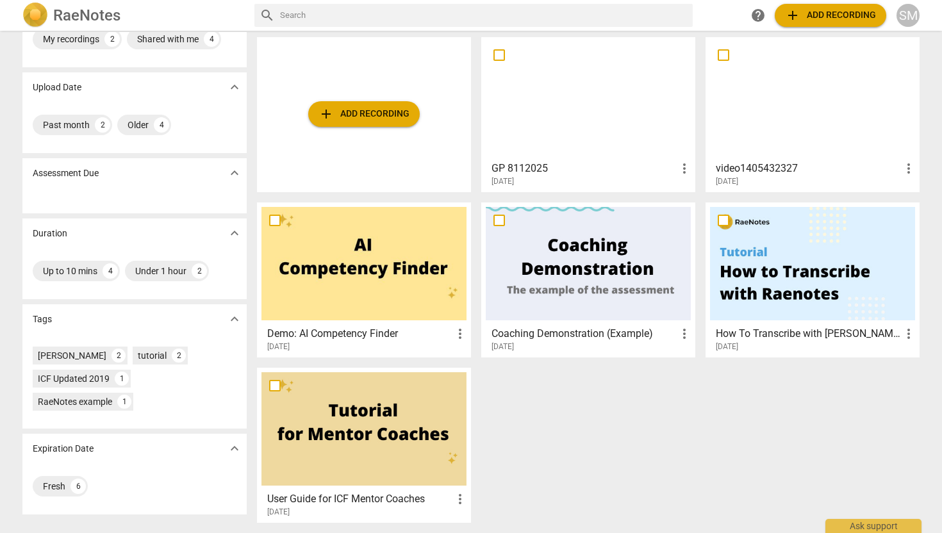
click at [807, 151] on div at bounding box center [812, 98] width 205 height 113
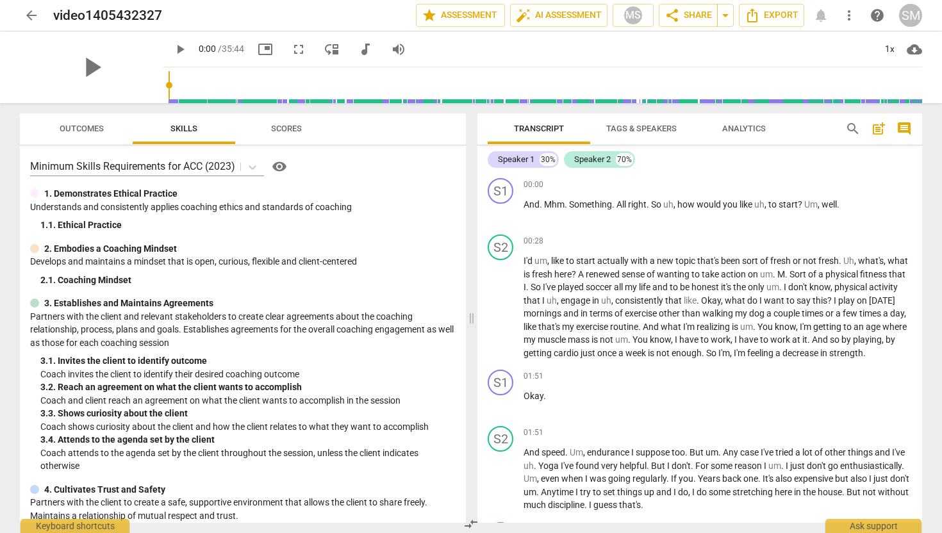
click at [288, 126] on span "Scores" at bounding box center [286, 129] width 31 height 10
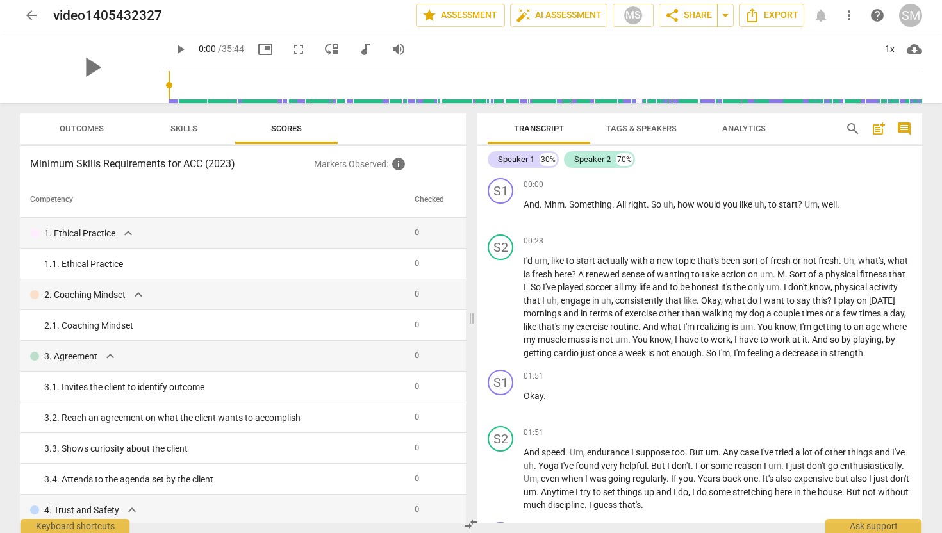
click at [907, 128] on span "comment" at bounding box center [904, 128] width 15 height 15
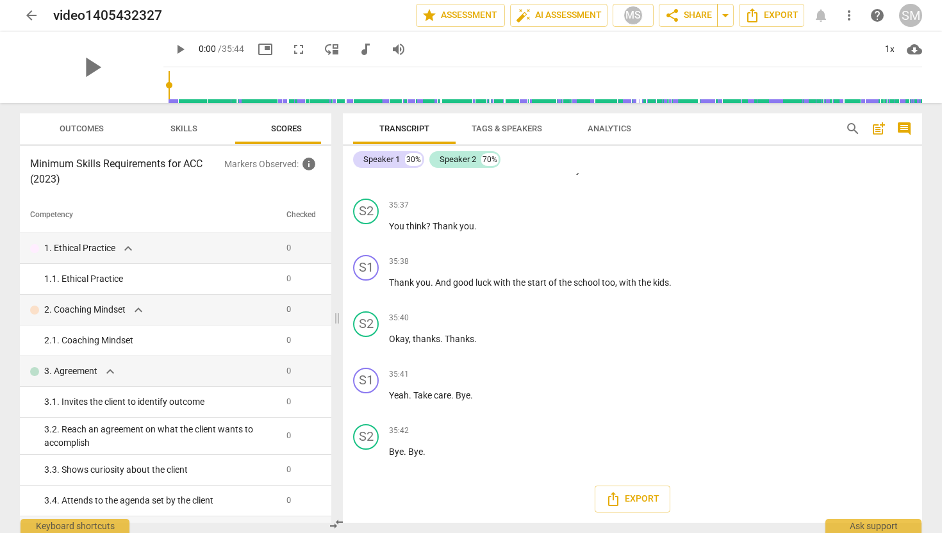
scroll to position [11506, 0]
click at [905, 132] on span "comment" at bounding box center [904, 128] width 15 height 15
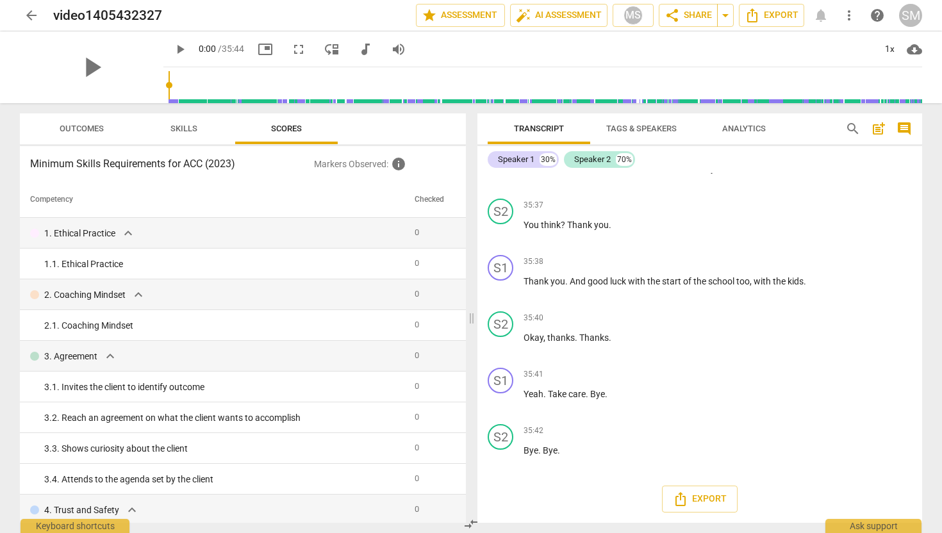
click at [905, 132] on span "comment" at bounding box center [904, 128] width 15 height 15
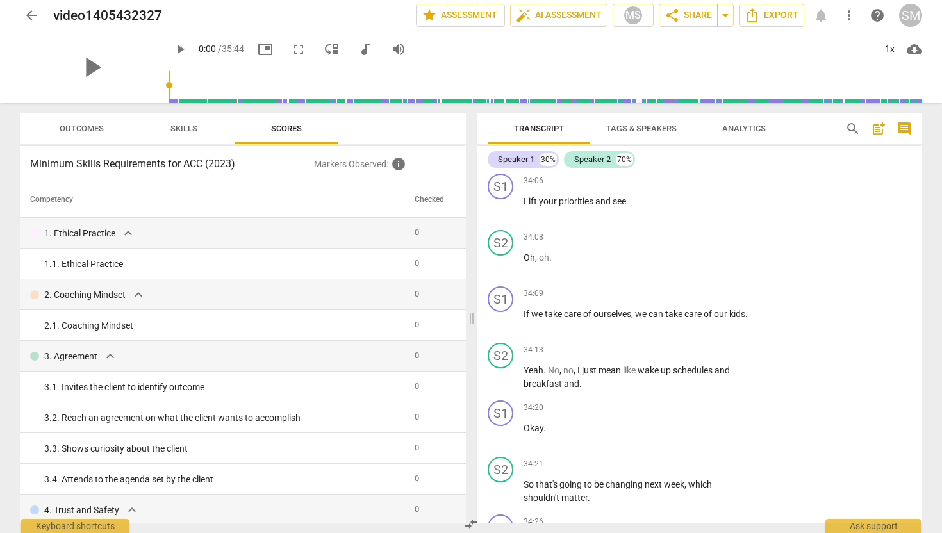
scroll to position [11506, 0]
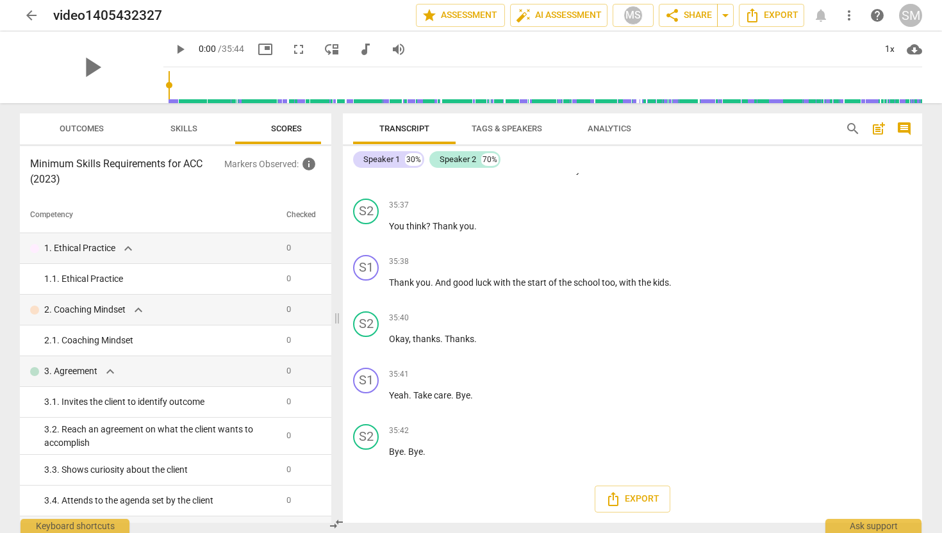
click at [517, 128] on span "Tags & Speakers" at bounding box center [507, 129] width 70 height 10
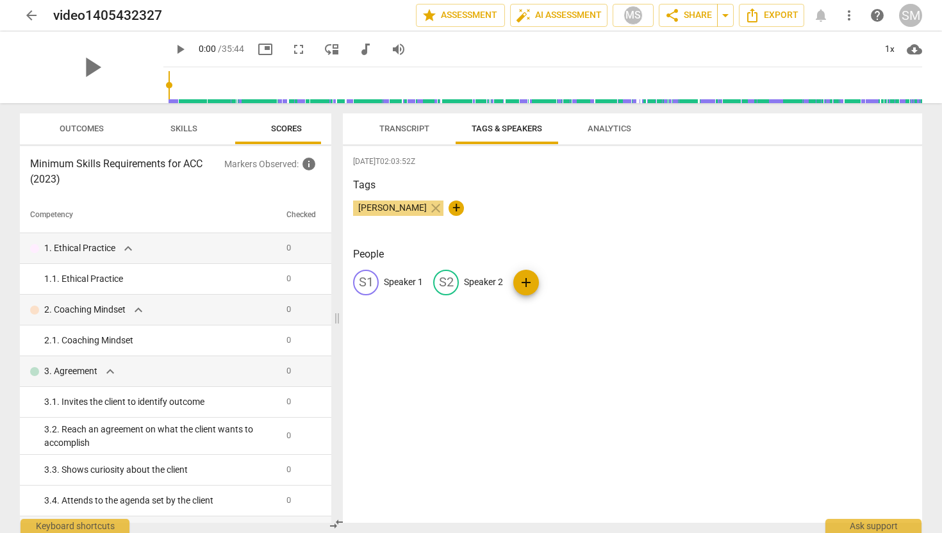
click at [412, 119] on button "Transcript" at bounding box center [404, 128] width 103 height 31
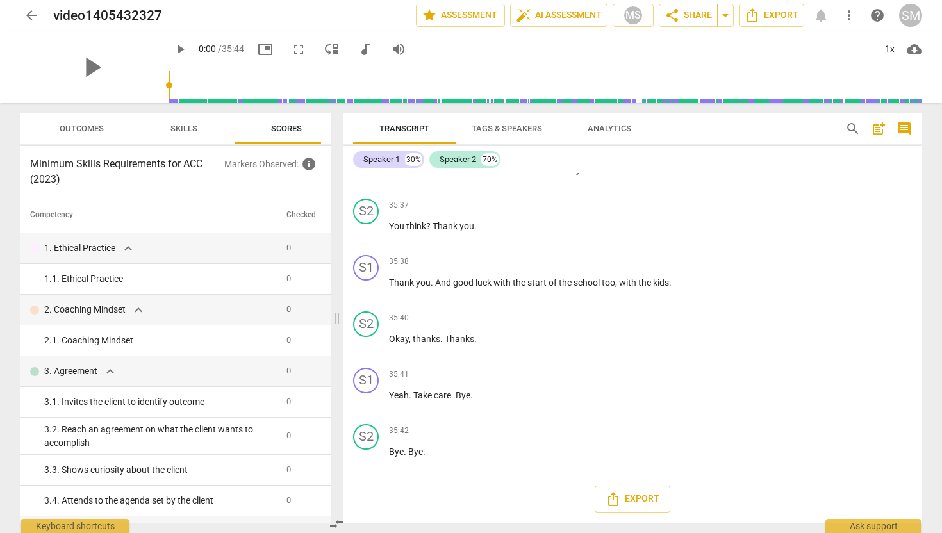
click at [607, 125] on span "Analytics" at bounding box center [610, 129] width 44 height 10
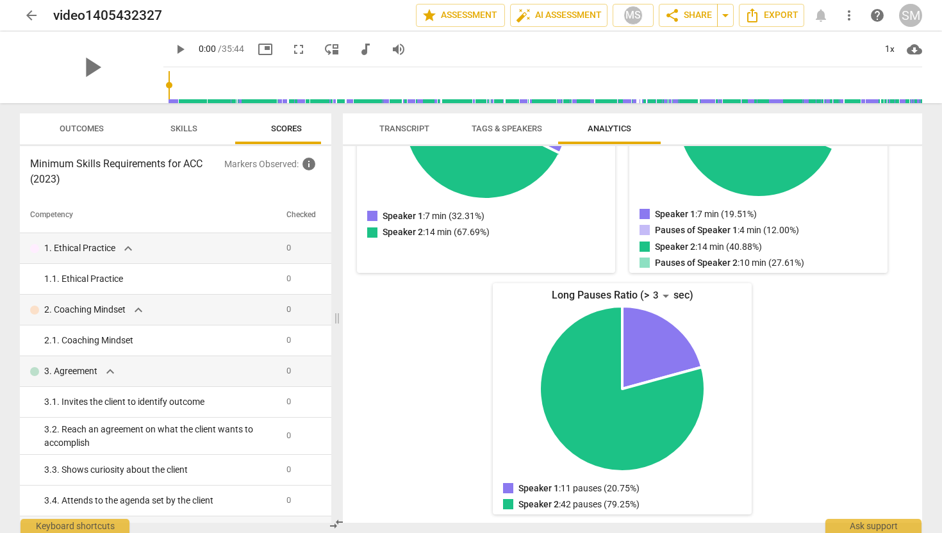
scroll to position [0, 0]
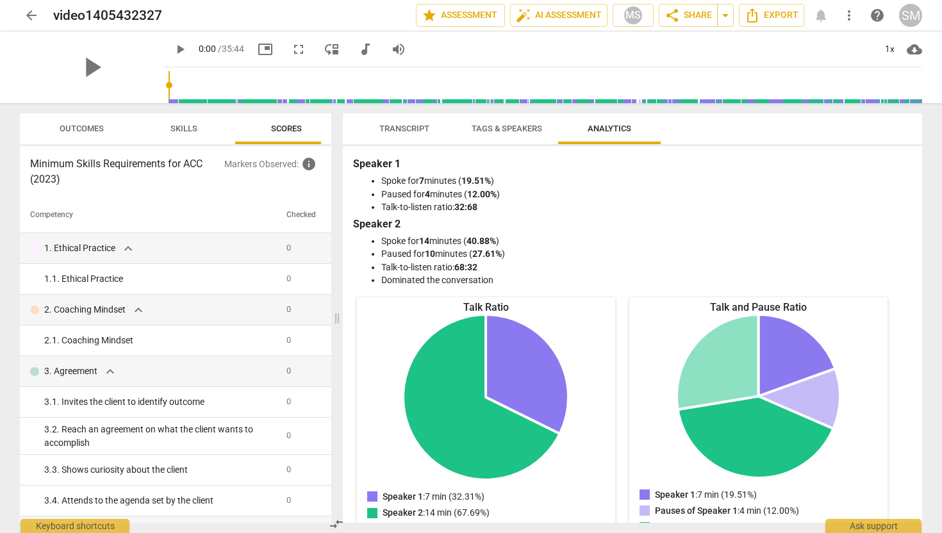
click at [94, 124] on span "Outcomes" at bounding box center [82, 129] width 44 height 10
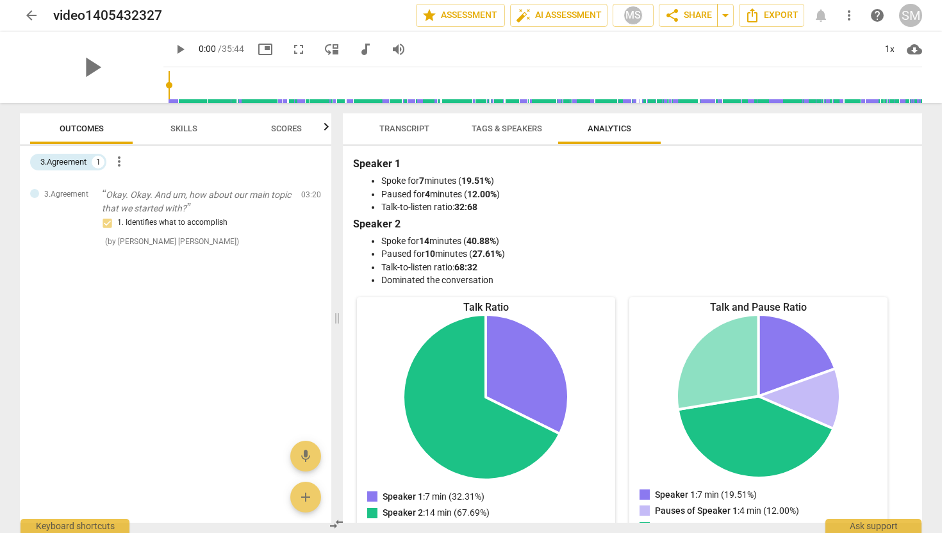
click at [181, 125] on span "Skills" at bounding box center [183, 129] width 27 height 10
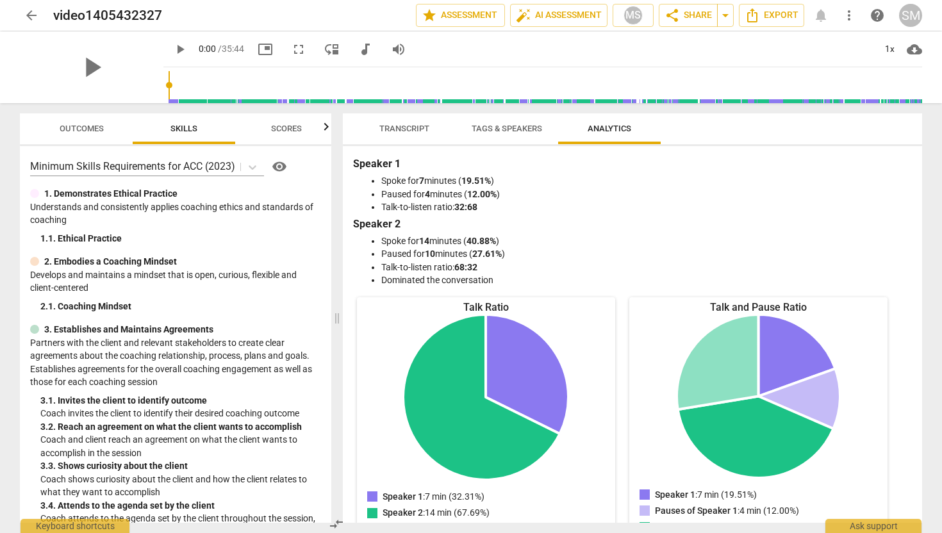
click at [287, 128] on span "Scores" at bounding box center [286, 129] width 31 height 10
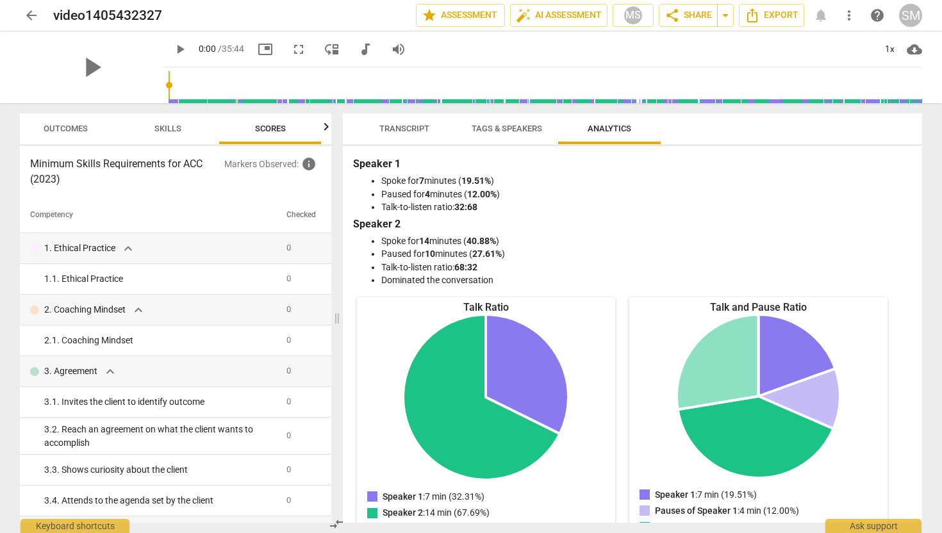
scroll to position [0, 17]
click at [399, 125] on span "Transcript" at bounding box center [404, 129] width 50 height 10
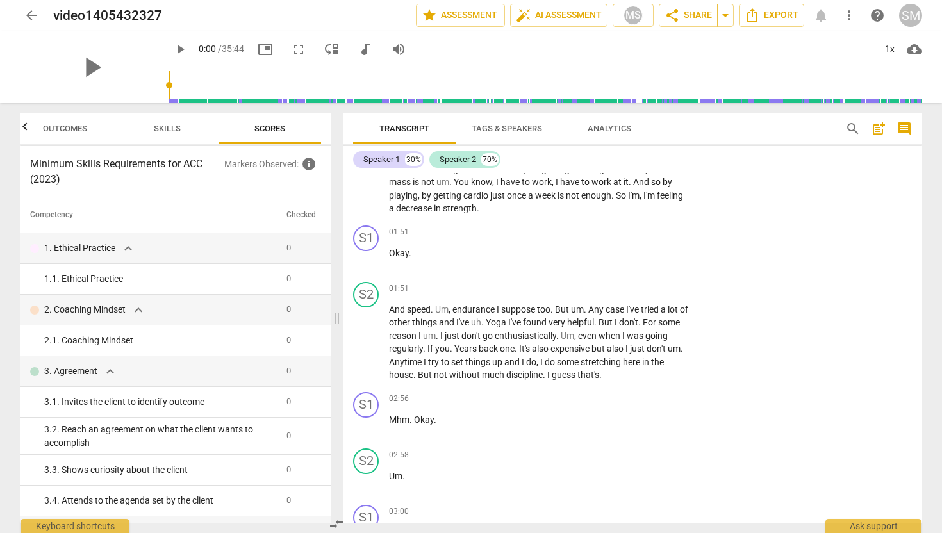
scroll to position [0, 0]
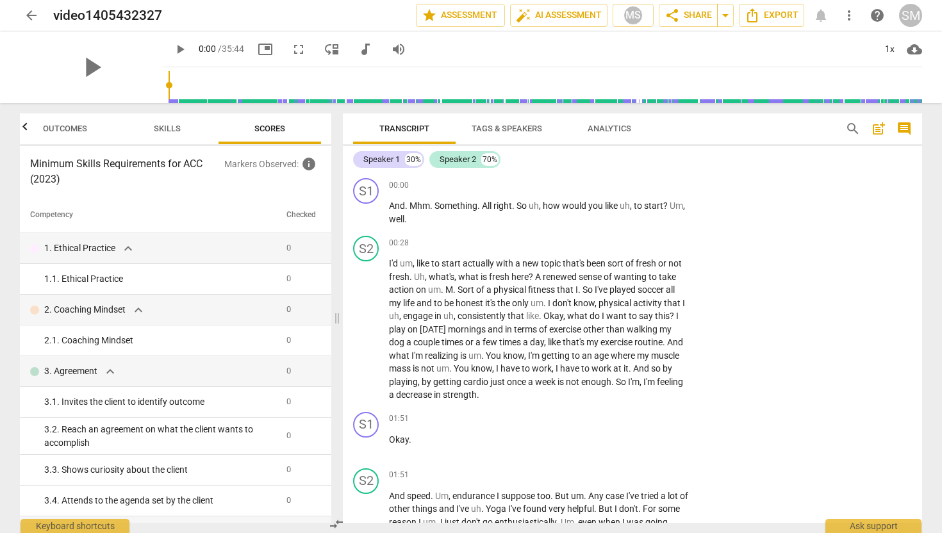
click at [503, 127] on span "Tags & Speakers" at bounding box center [507, 129] width 70 height 10
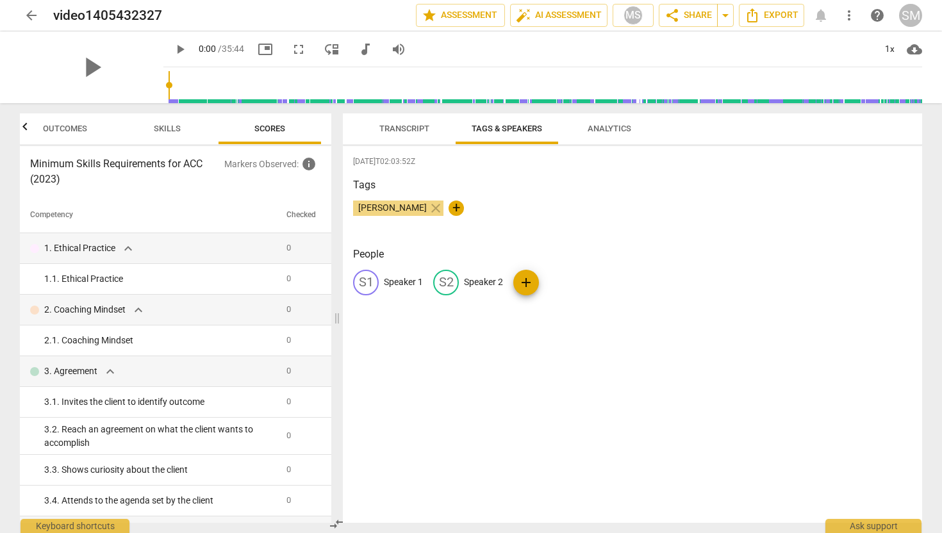
click at [595, 128] on span "Analytics" at bounding box center [610, 129] width 44 height 10
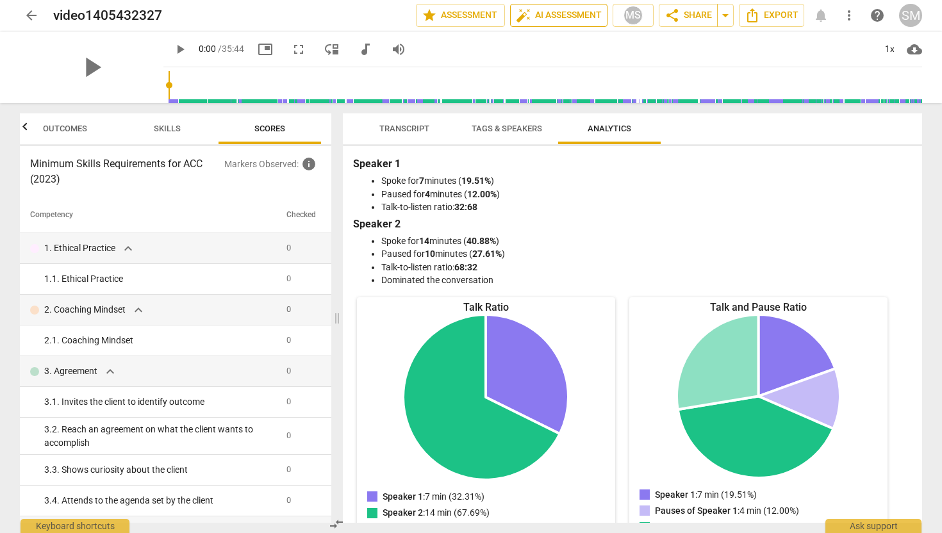
click at [546, 17] on span "auto_fix_high AI Assessment" at bounding box center [559, 15] width 86 height 15
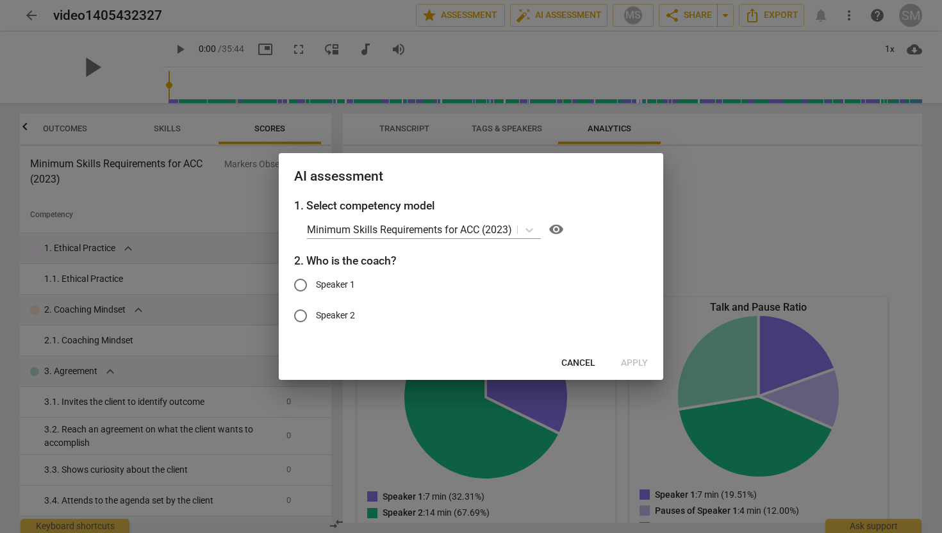
click at [301, 317] on input "Speaker 2" at bounding box center [300, 316] width 31 height 31
radio input "true"
click at [585, 368] on span "Cancel" at bounding box center [578, 363] width 34 height 13
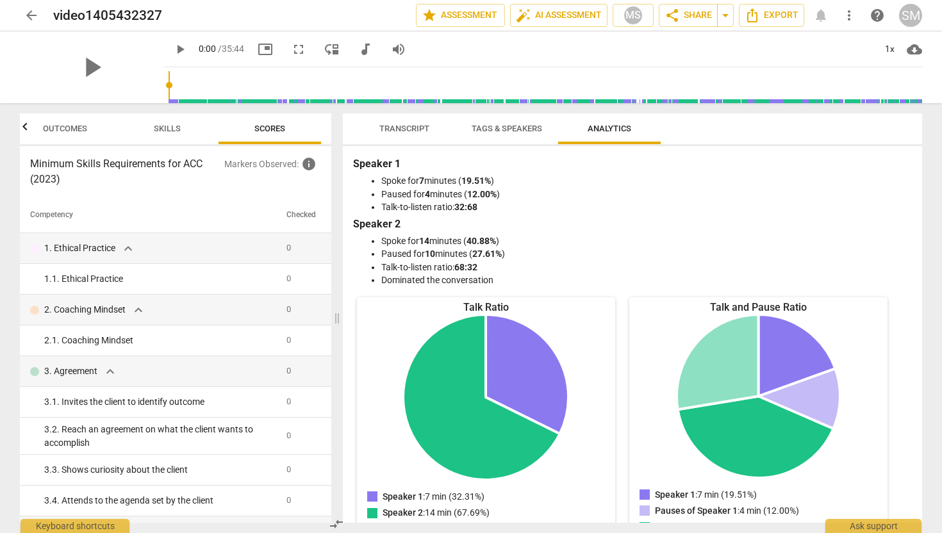
click at [404, 127] on span "Transcript" at bounding box center [404, 129] width 50 height 10
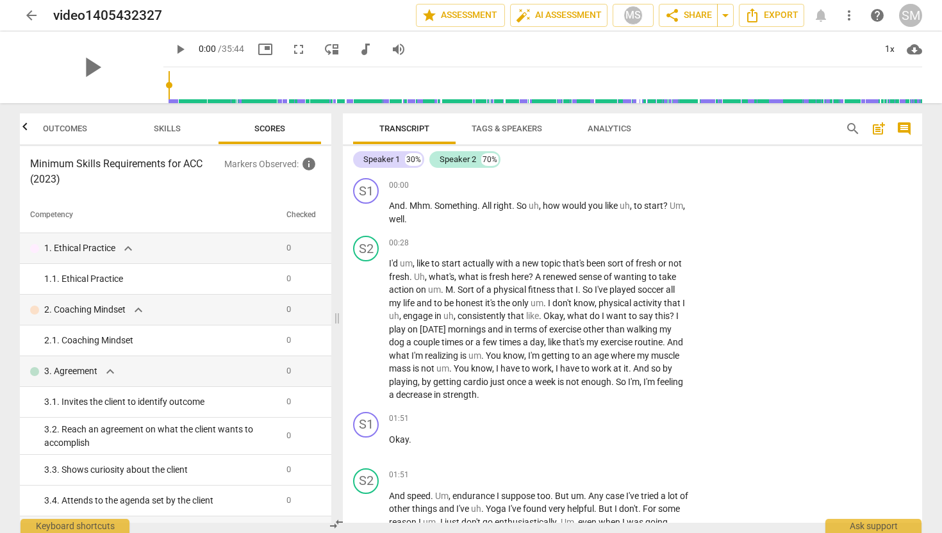
click at [591, 126] on span "Analytics" at bounding box center [610, 129] width 44 height 10
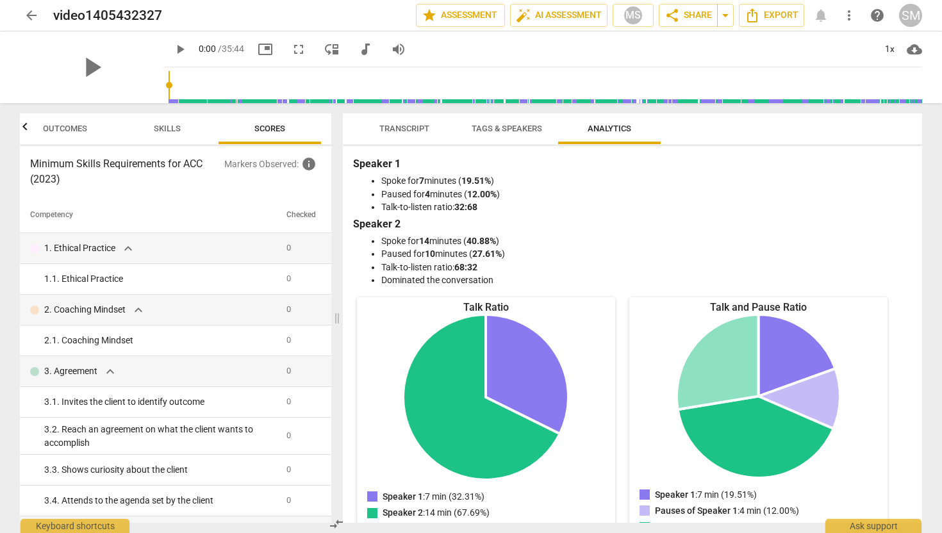
click at [518, 126] on span "Tags & Speakers" at bounding box center [507, 129] width 70 height 10
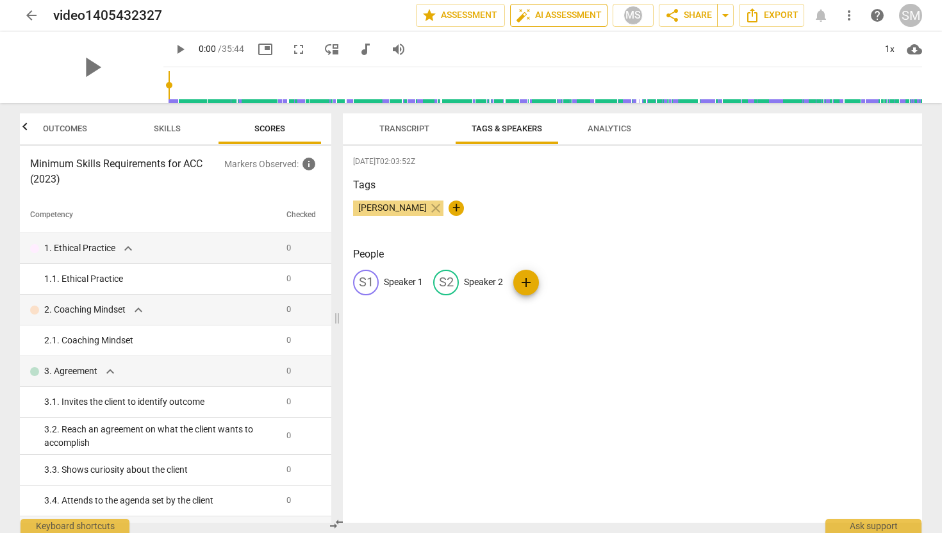
click at [558, 13] on span "auto_fix_high AI Assessment" at bounding box center [559, 15] width 86 height 15
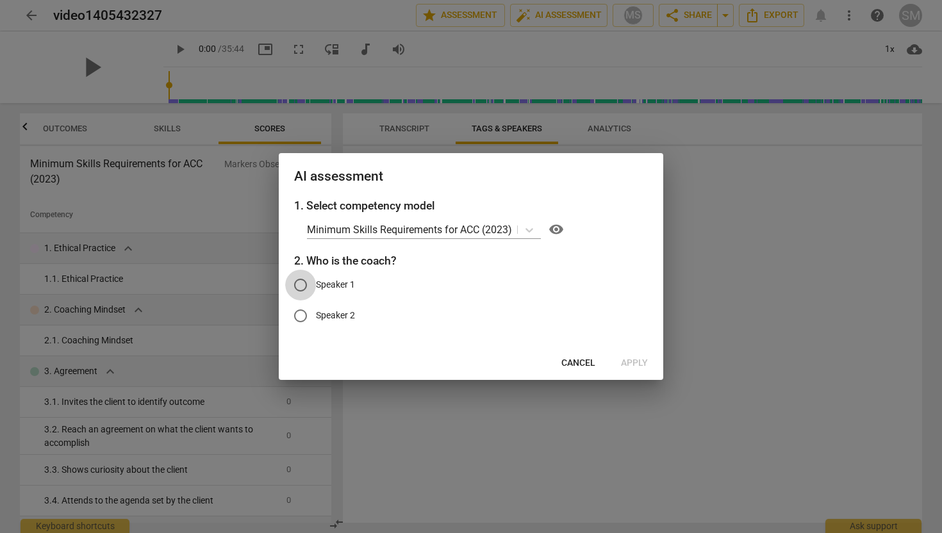
click at [304, 285] on input "Speaker 1" at bounding box center [300, 285] width 31 height 31
radio input "true"
click at [635, 358] on span "Apply" at bounding box center [634, 363] width 27 height 13
